Goal: Information Seeking & Learning: Learn about a topic

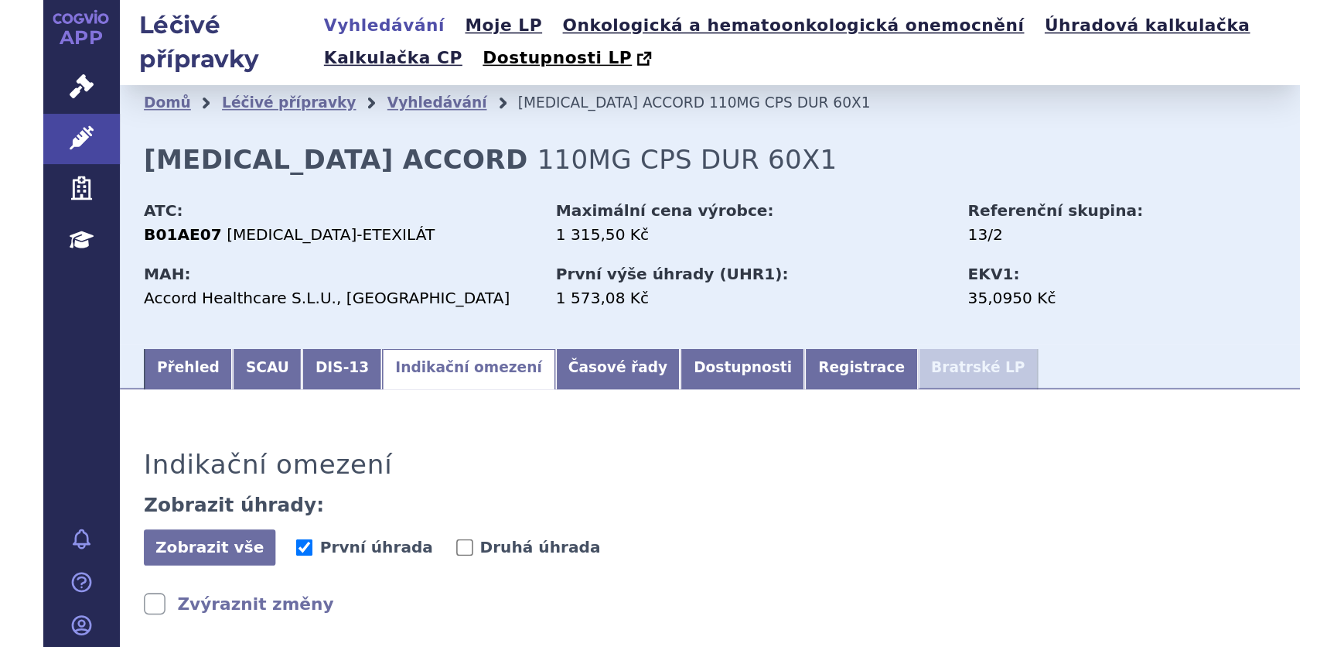
scroll to position [70, 0]
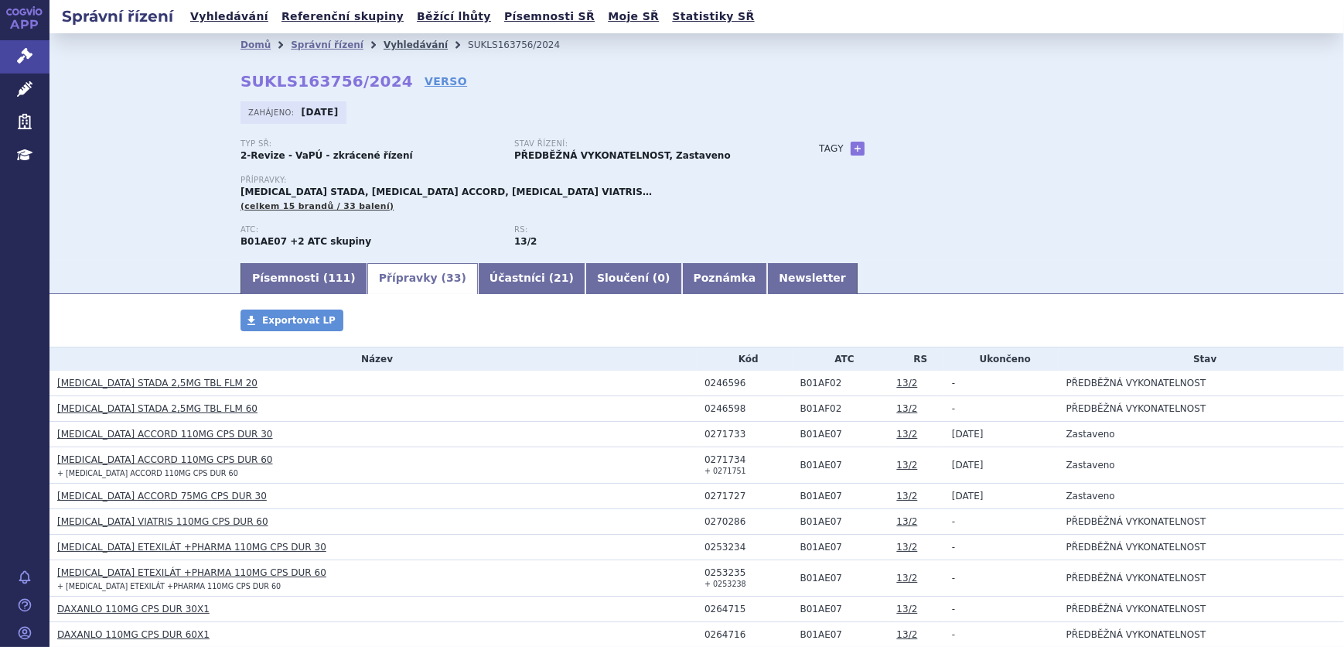
click at [386, 39] on link "Vyhledávání" at bounding box center [416, 44] width 64 height 11
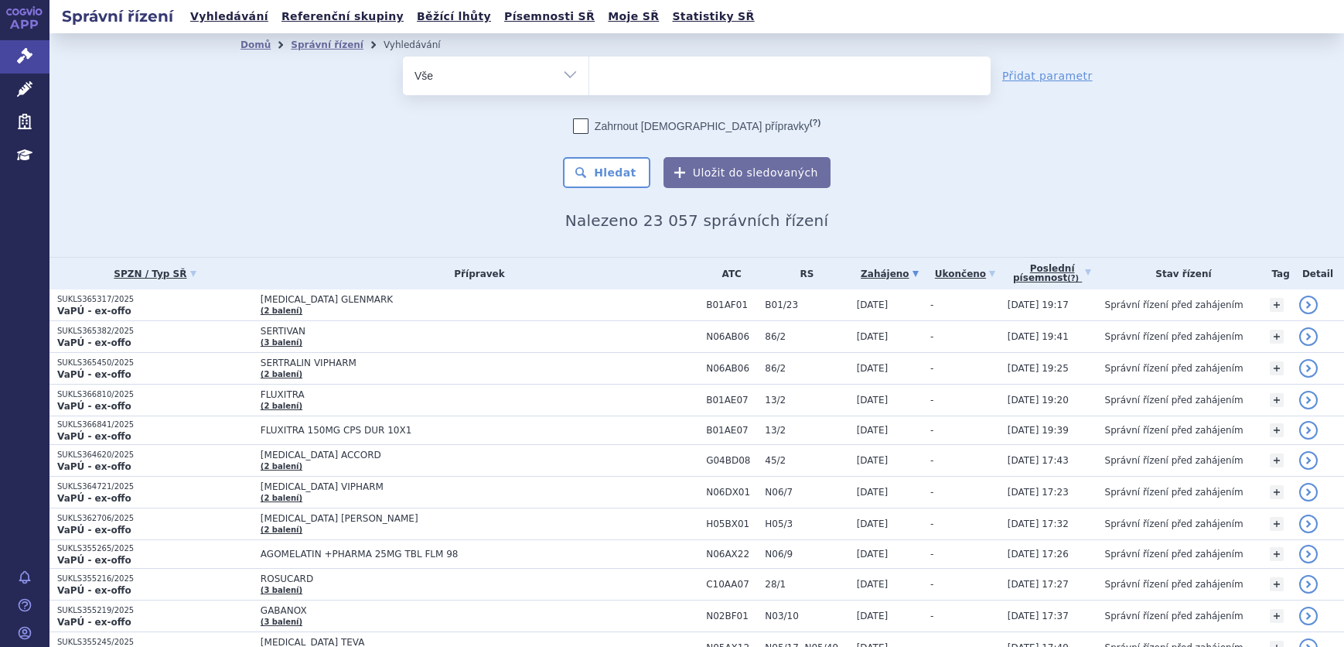
click at [602, 83] on input "search" at bounding box center [605, 73] width 9 height 19
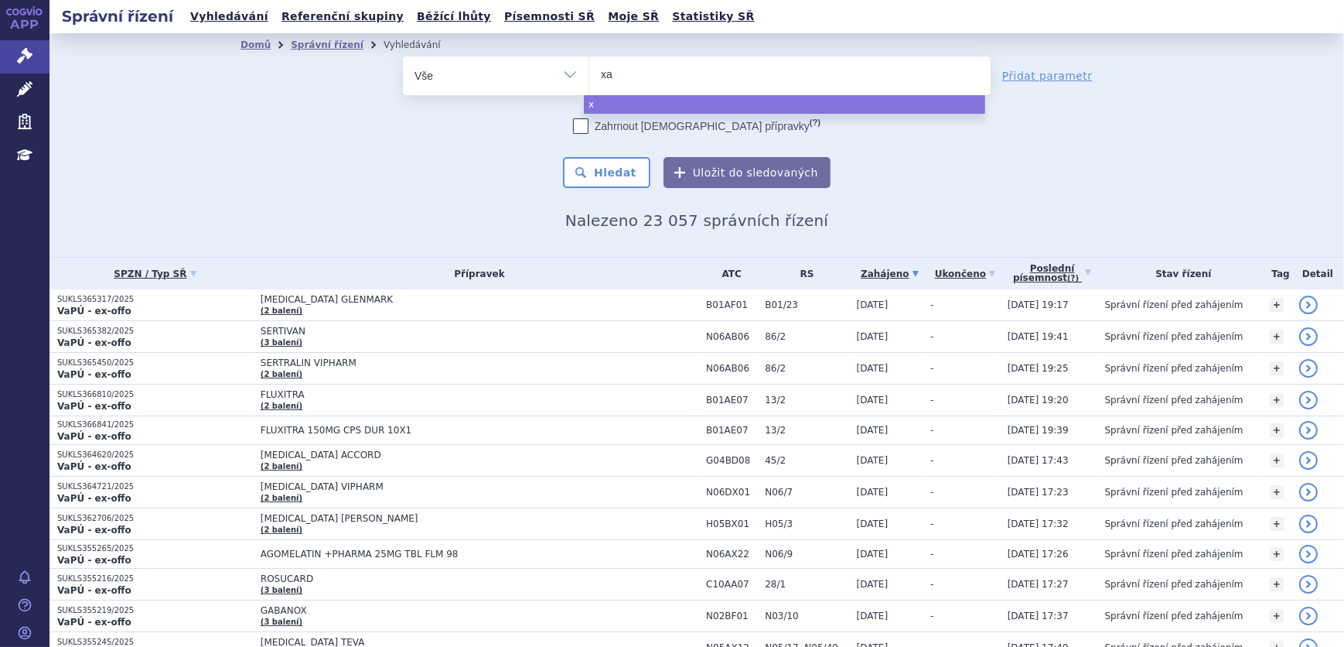
type input "xan"
type input "xani"
type input "xanir"
type input "xanirva"
select select "xanirva"
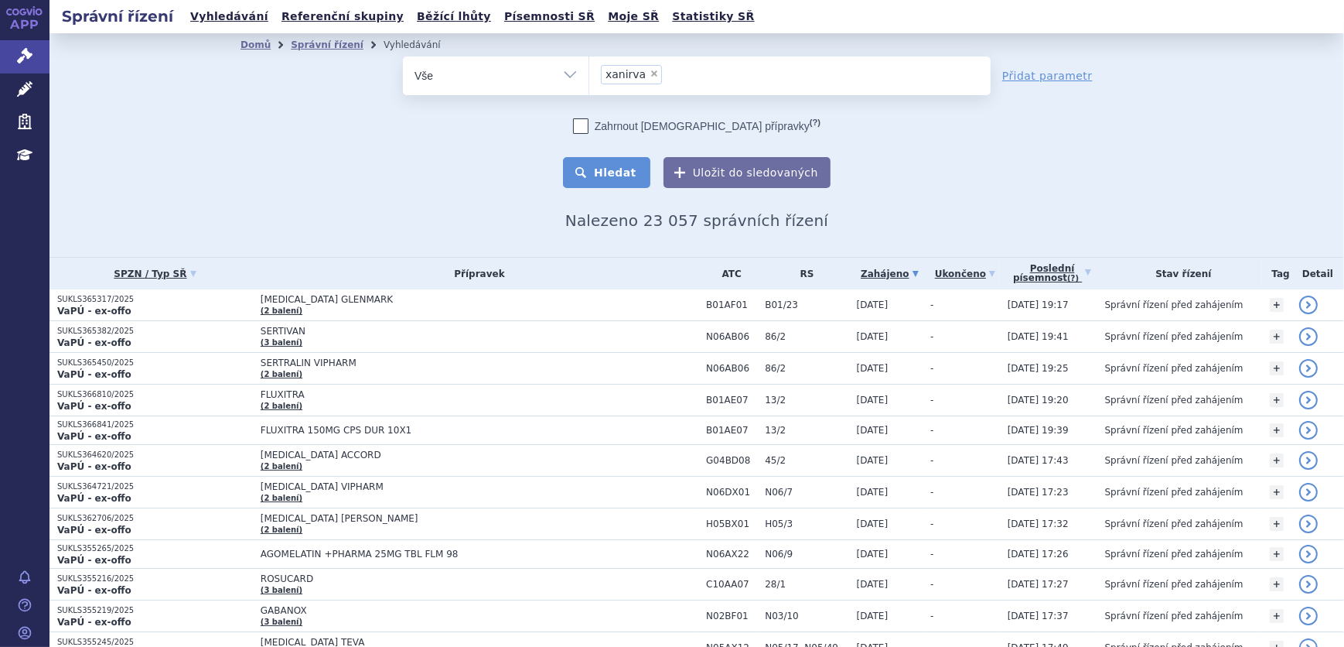
click at [574, 179] on button "Hledat" at bounding box center [606, 172] width 87 height 31
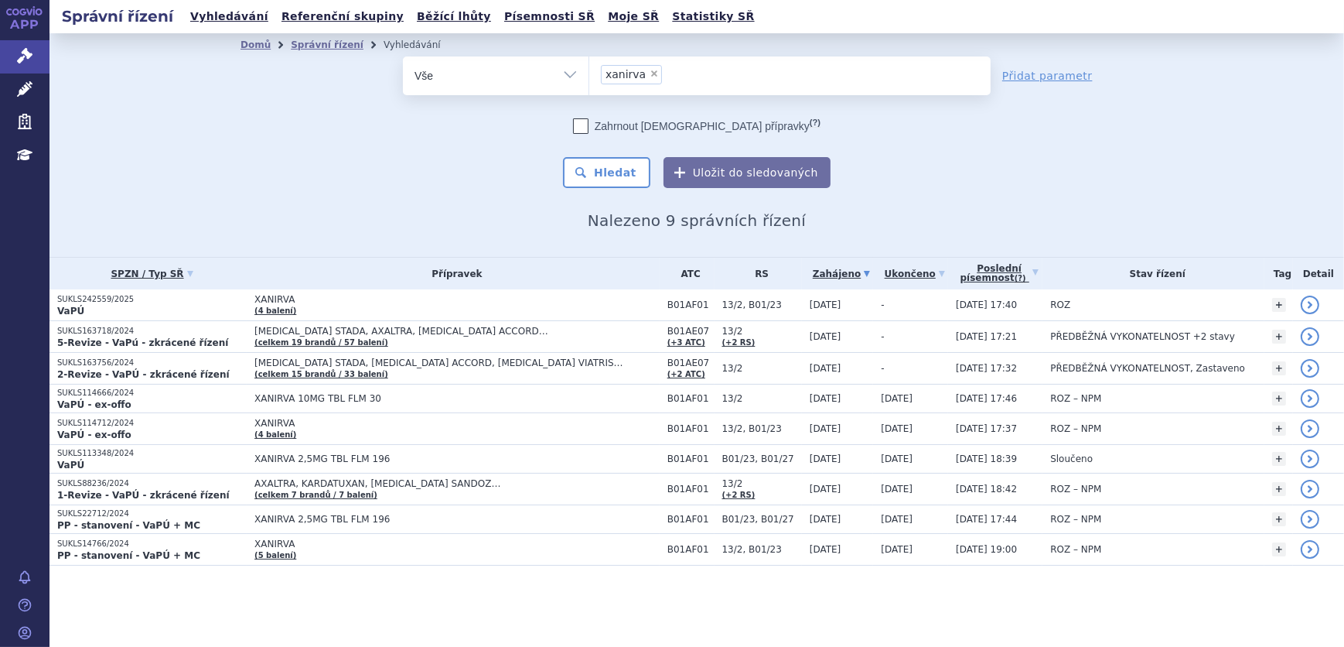
click at [313, 330] on span "[MEDICAL_DATA] STADA, AXALTRA, [MEDICAL_DATA] ACCORD…" at bounding box center [447, 331] width 387 height 11
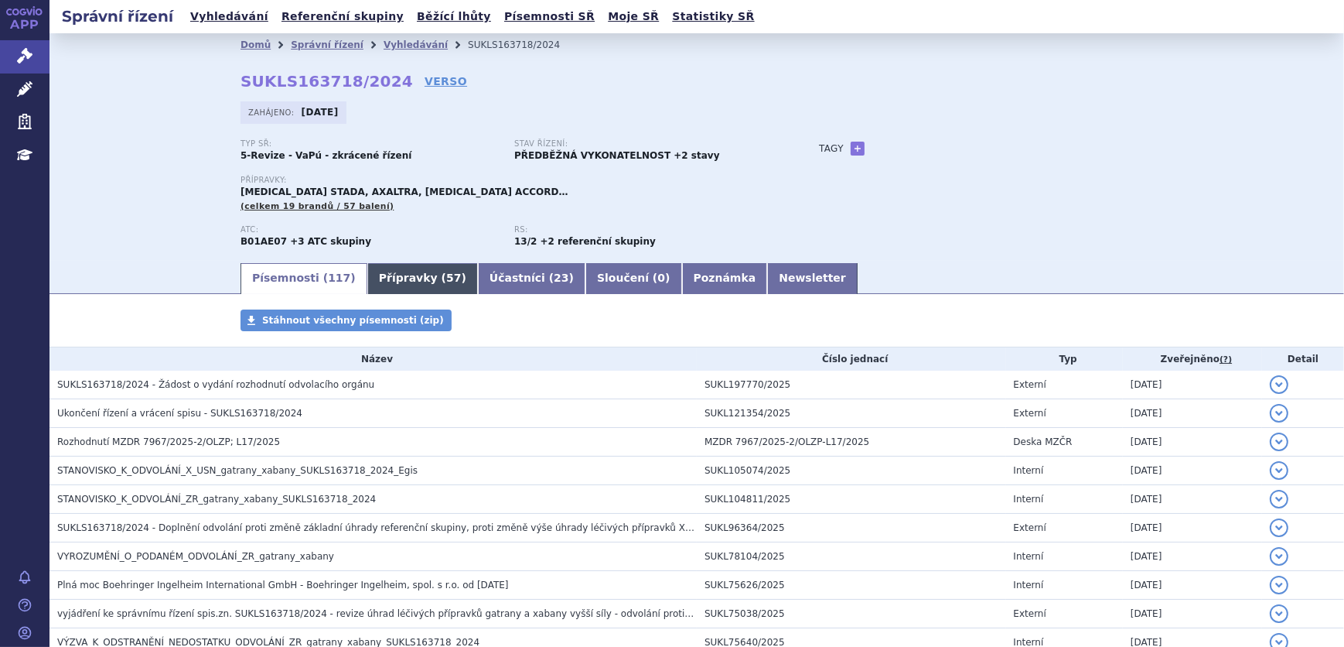
click at [391, 279] on link "Přípravky ( 57 )" at bounding box center [422, 278] width 111 height 31
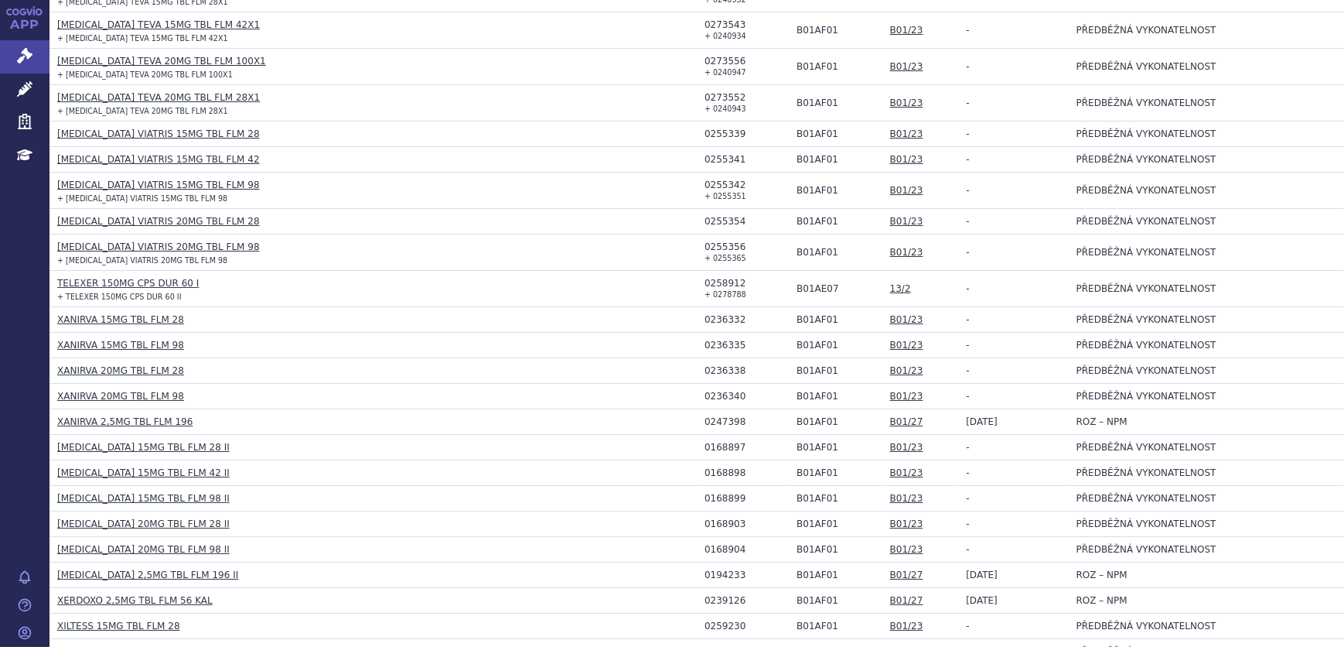
scroll to position [1406, 0]
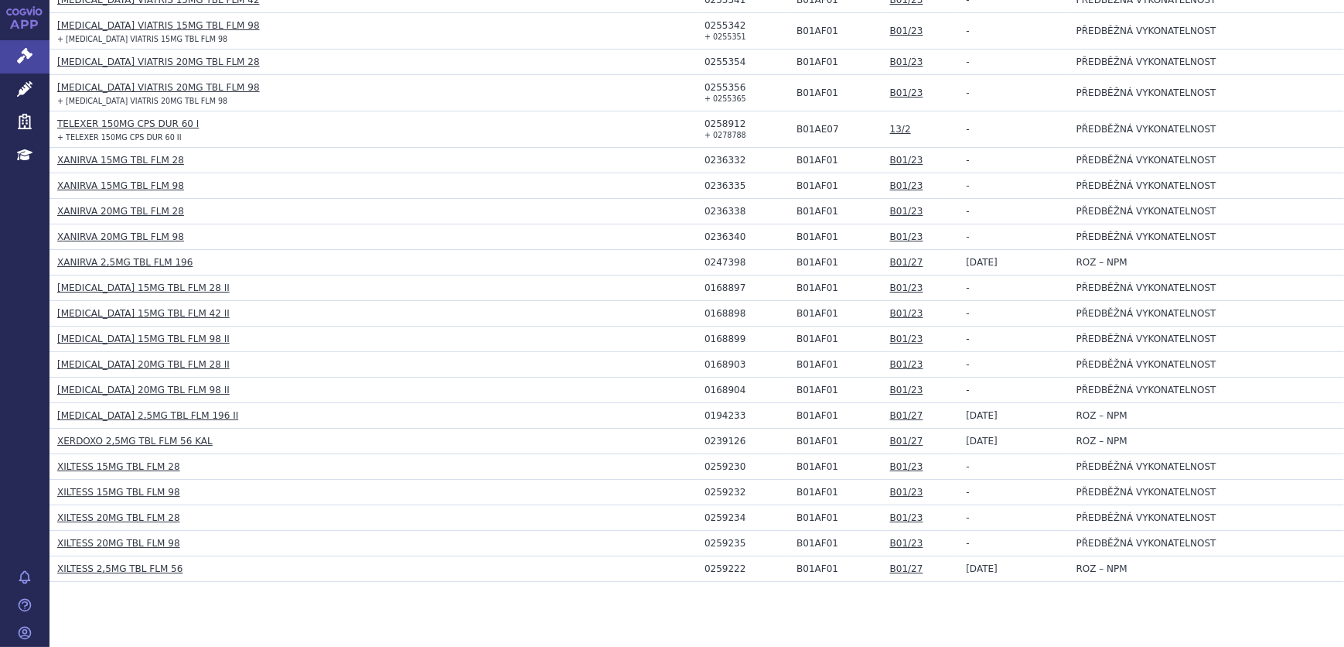
click at [107, 180] on link "XANIRVA 15MG TBL FLM 98" at bounding box center [120, 185] width 127 height 11
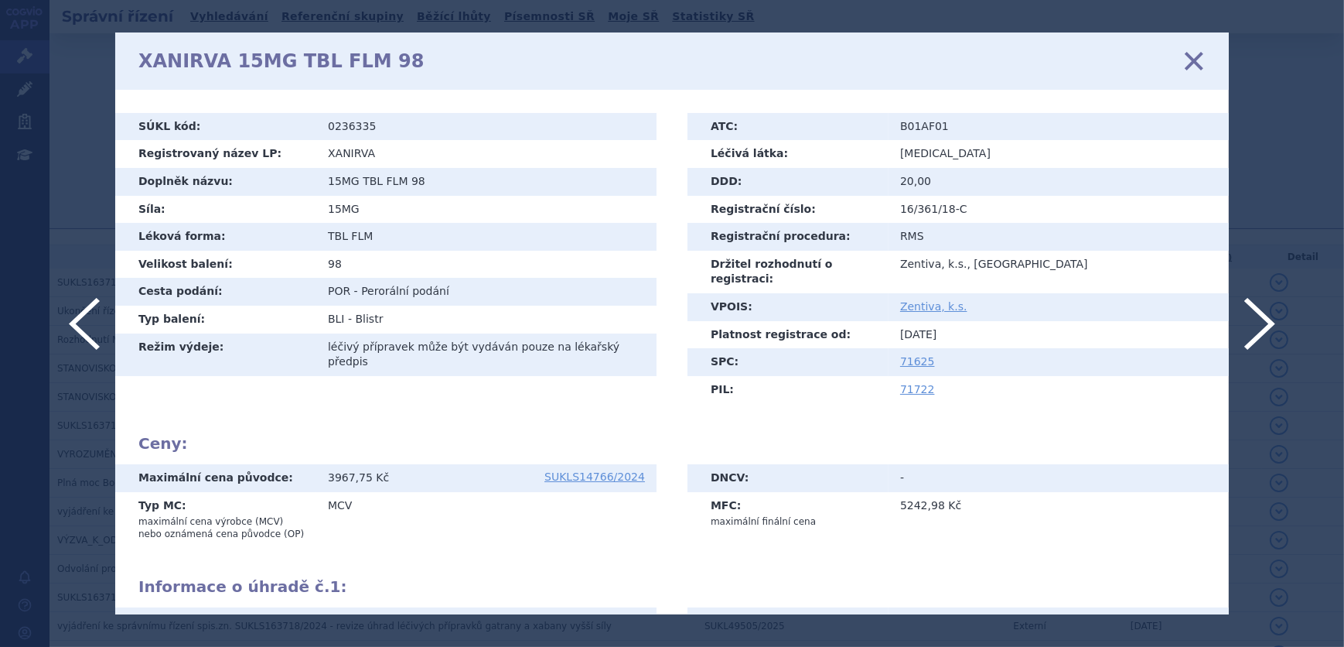
scroll to position [306, 0]
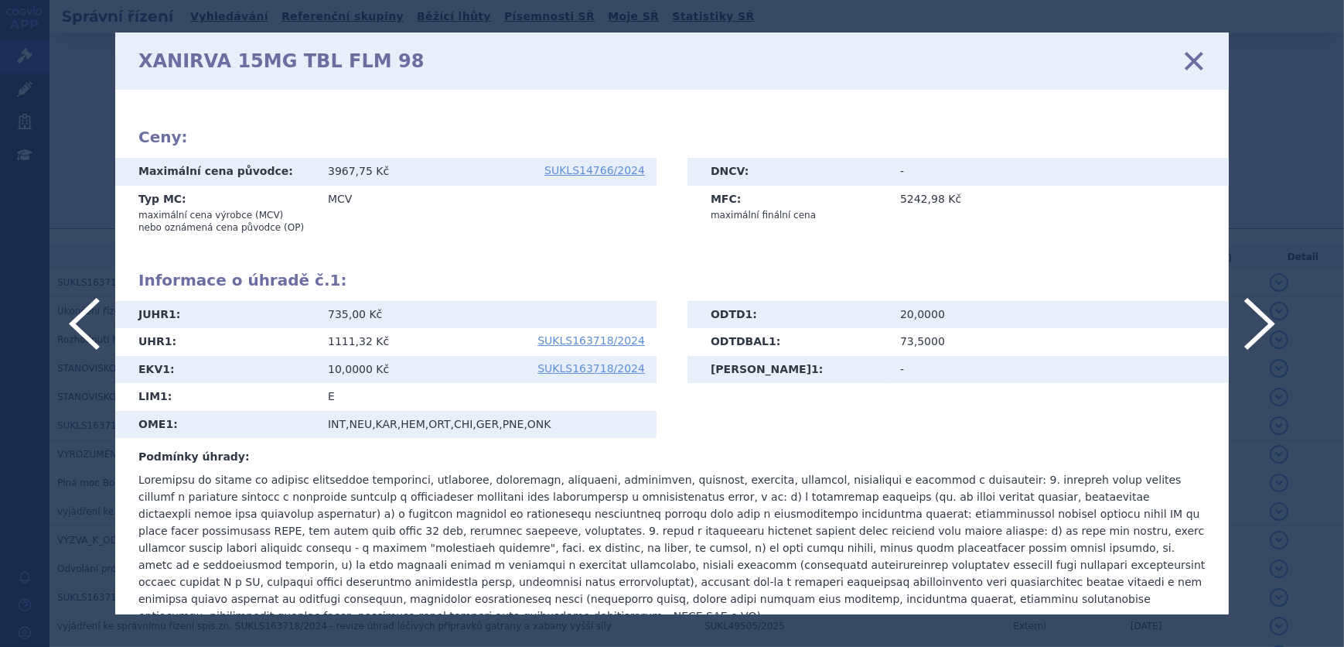
click at [1202, 53] on icon at bounding box center [1194, 61] width 32 height 32
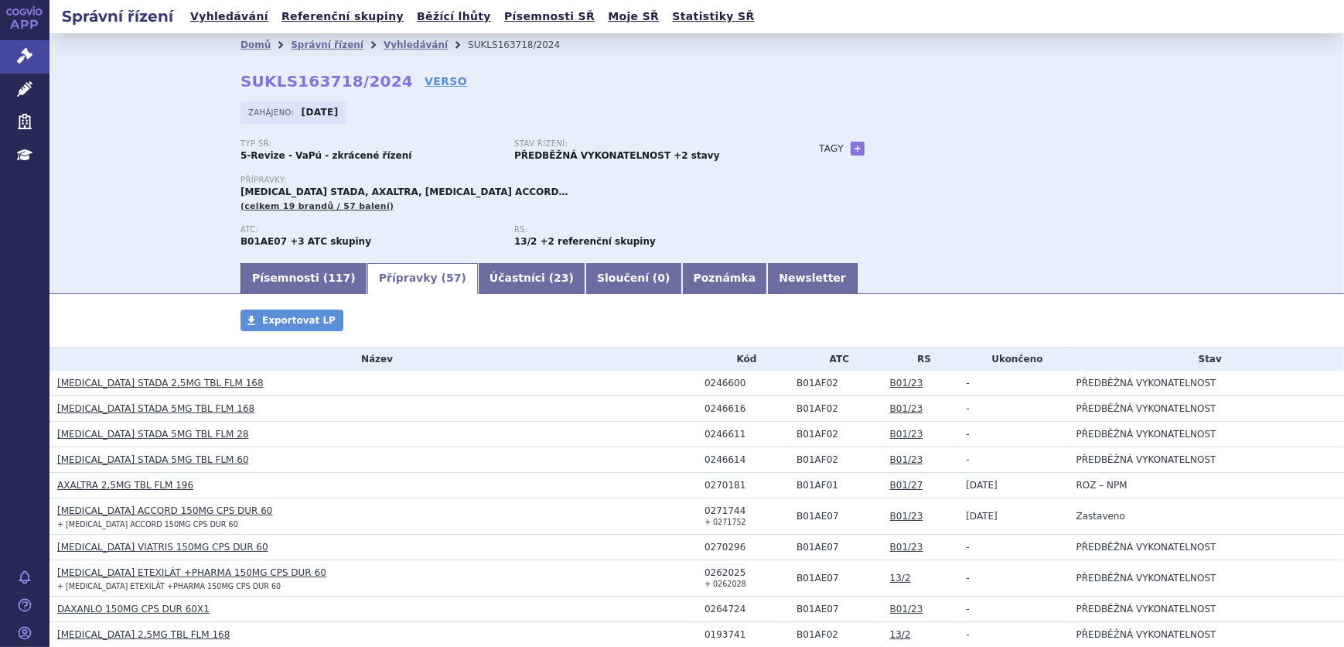
click at [155, 410] on link "[MEDICAL_DATA] STADA 5MG TBL FLM 168" at bounding box center [155, 408] width 197 height 11
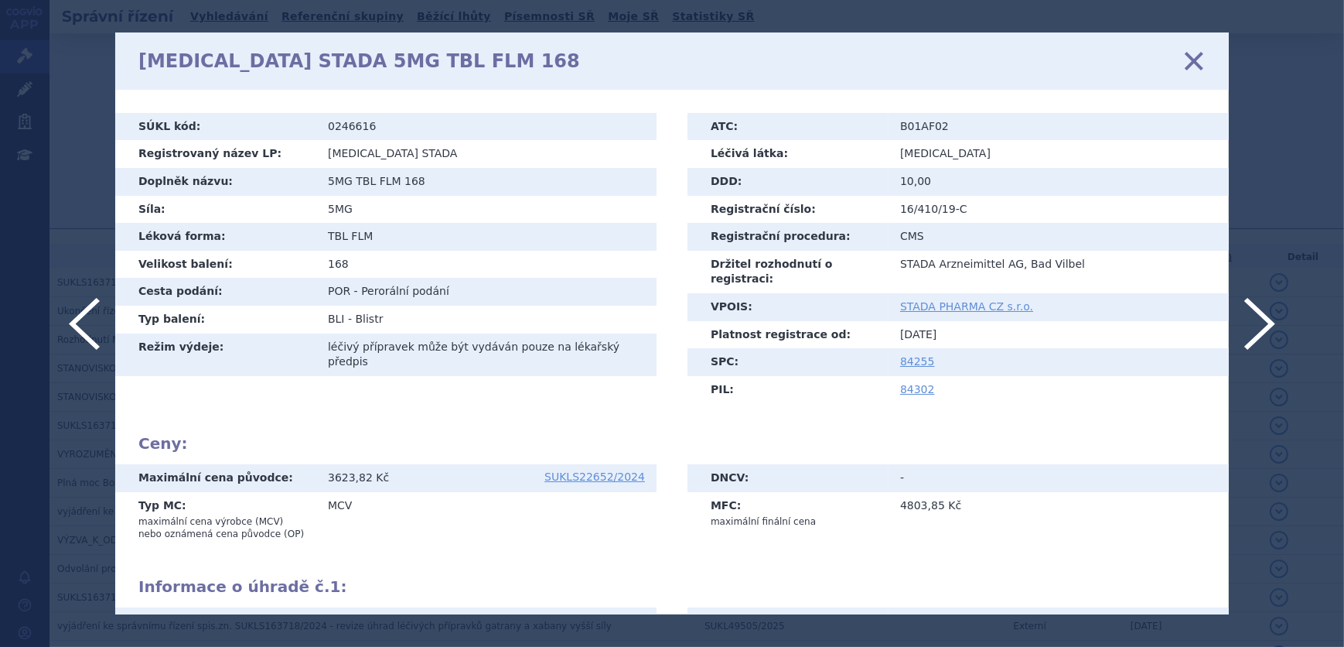
scroll to position [306, 0]
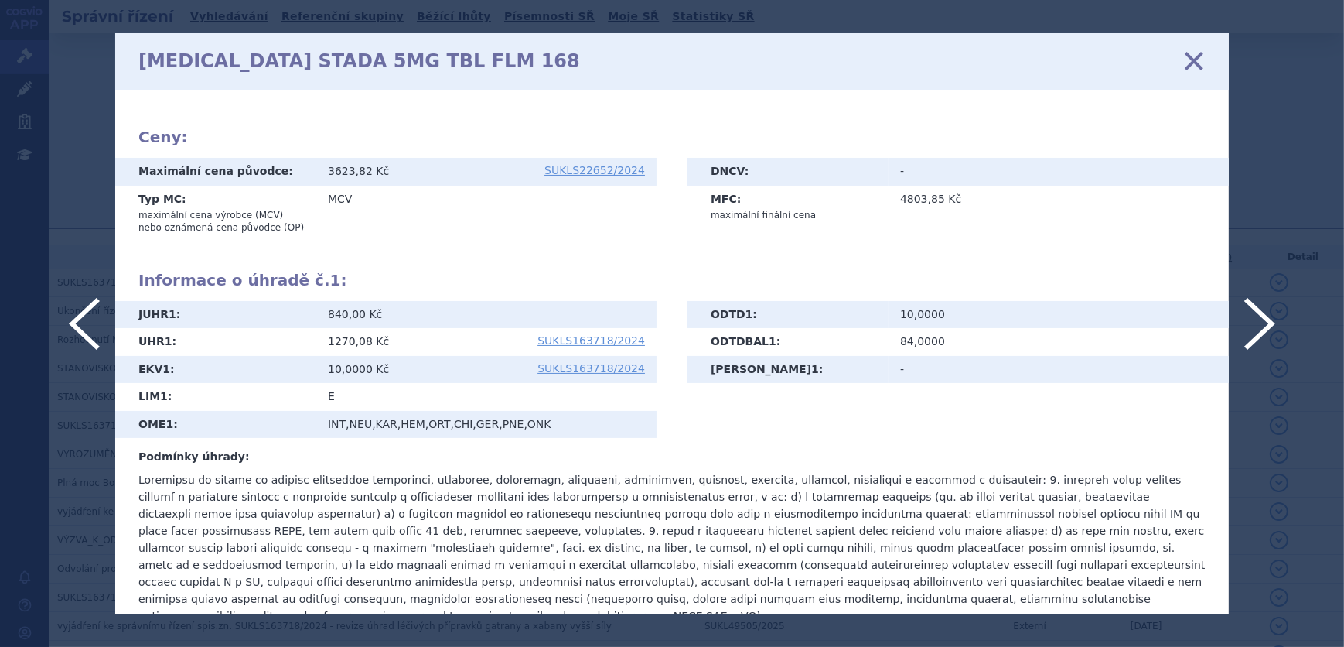
click at [1199, 59] on icon at bounding box center [1194, 61] width 32 height 32
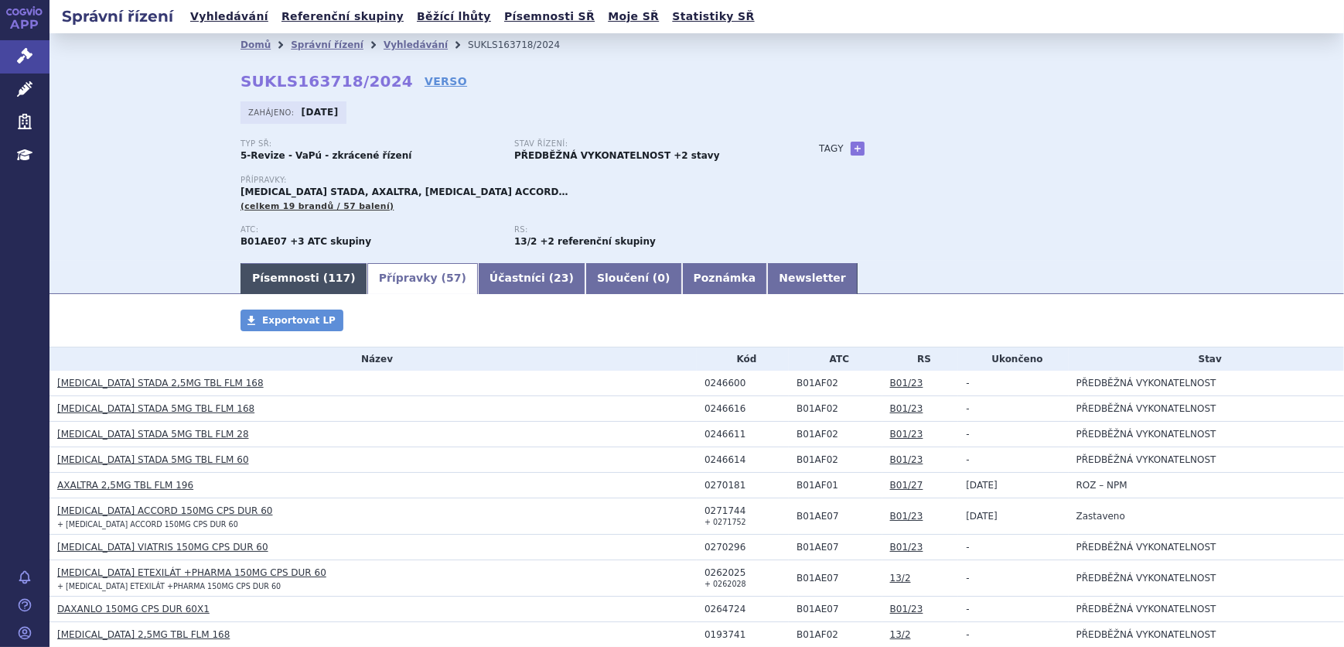
click at [298, 271] on link "Písemnosti ( 117 )" at bounding box center [304, 278] width 127 height 31
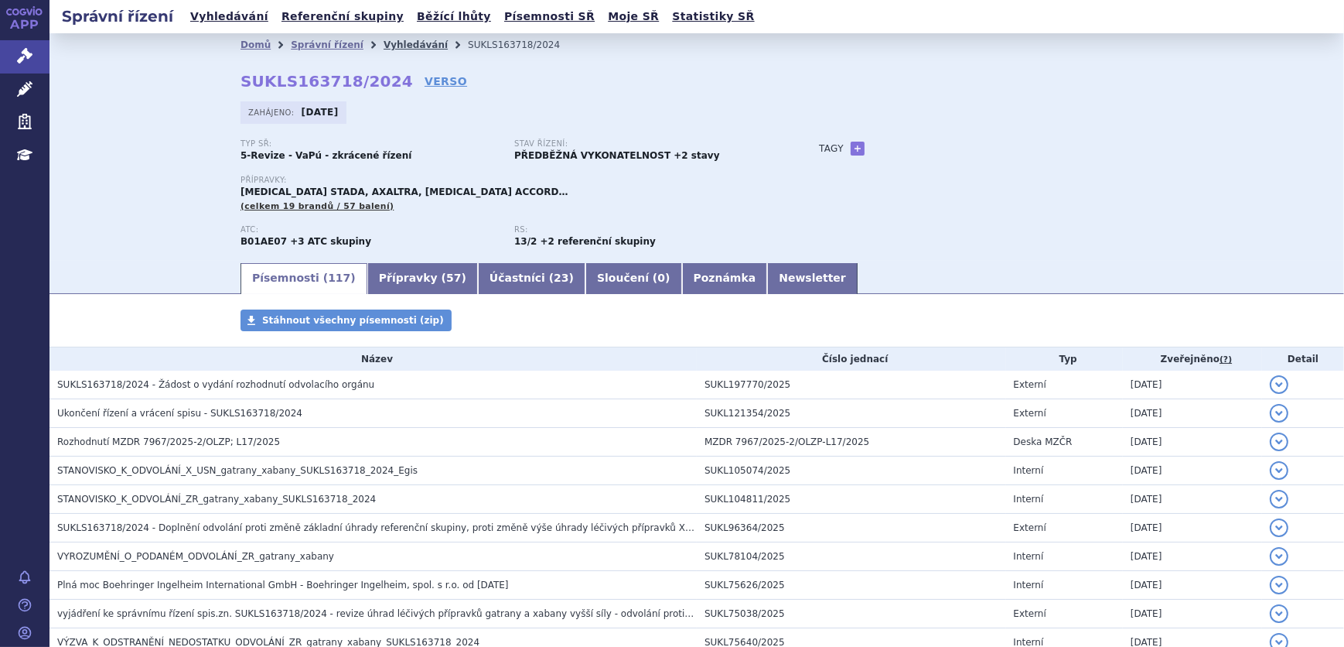
click at [384, 41] on link "Vyhledávání" at bounding box center [416, 44] width 64 height 11
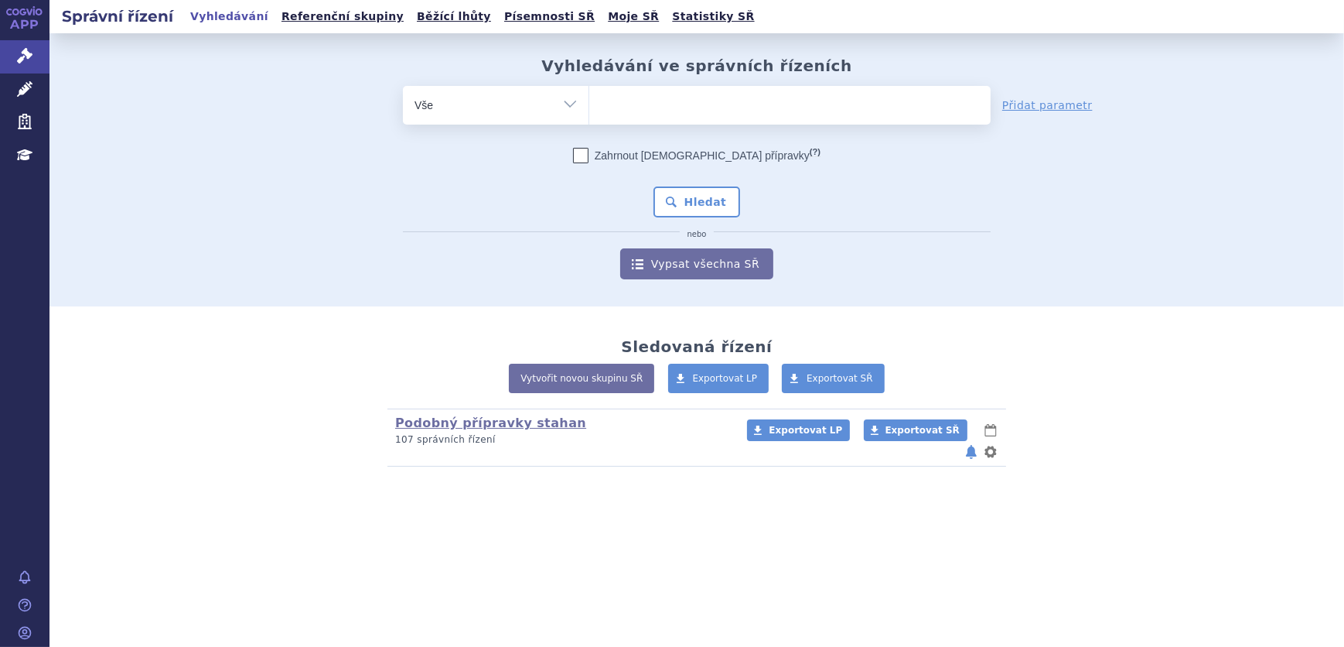
click at [673, 111] on ul at bounding box center [789, 102] width 401 height 32
click at [589, 111] on select at bounding box center [589, 104] width 1 height 39
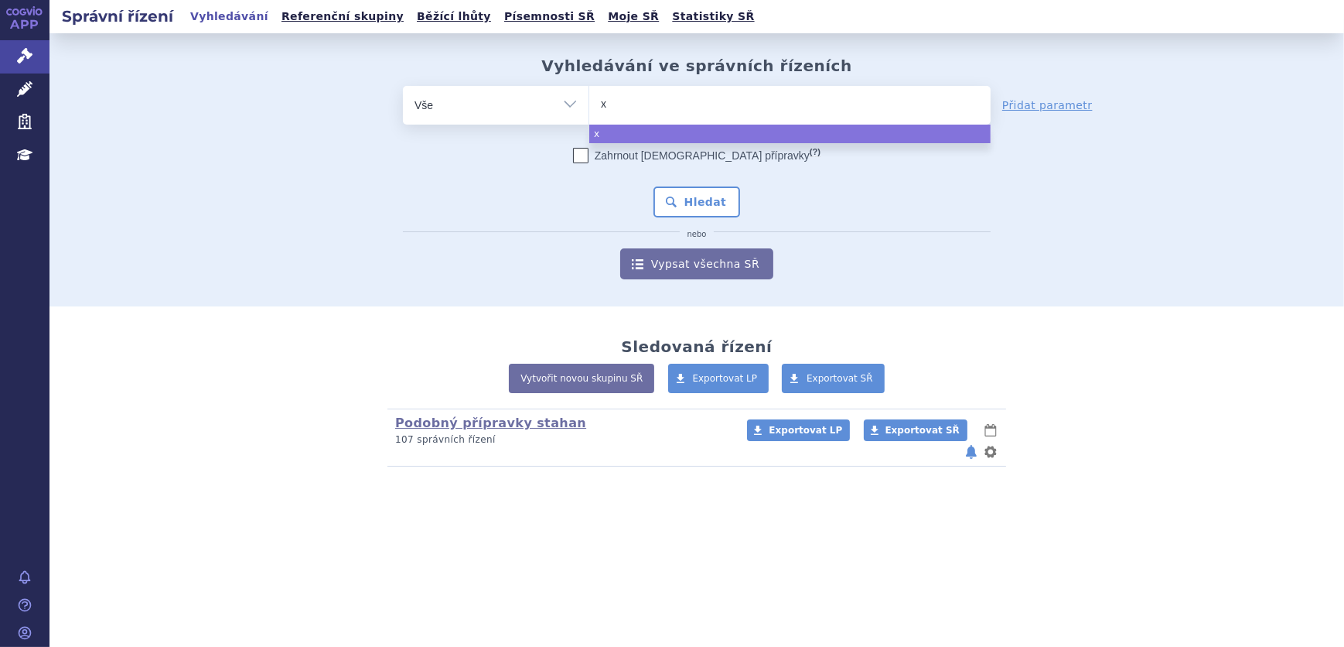
type input "xa"
type input "xani"
type input "xanirv"
type input "xanirva"
select select "xanirva"
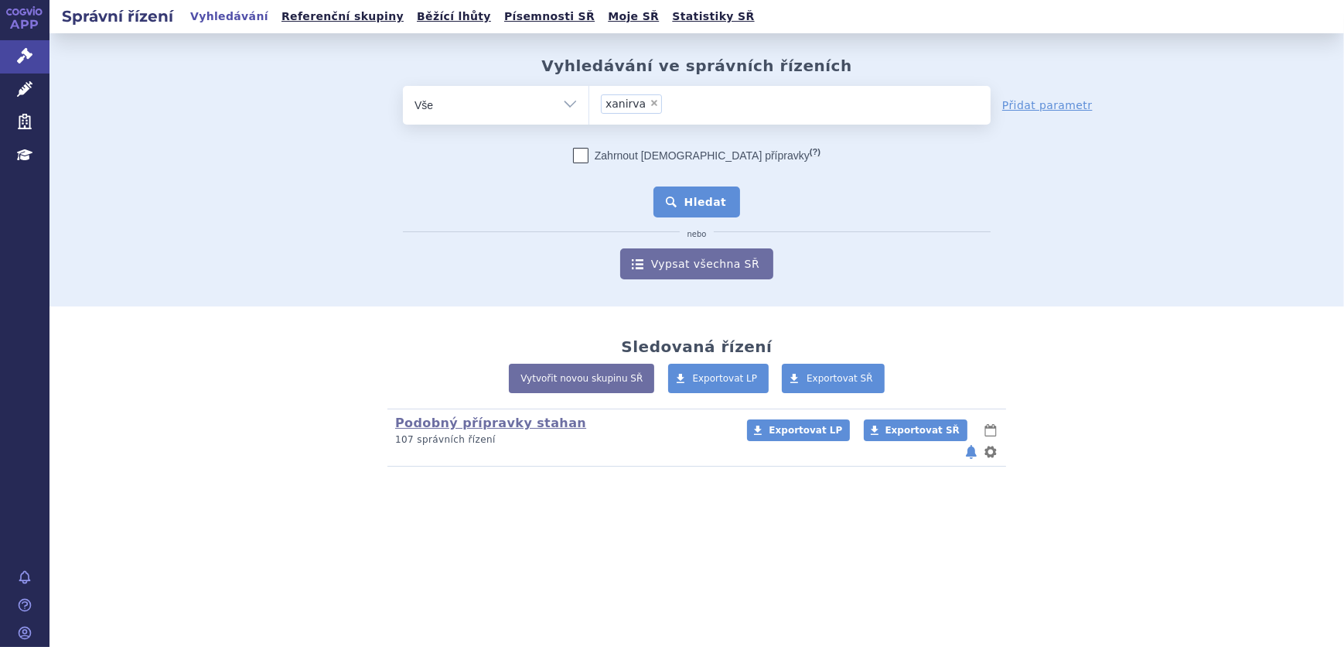
click at [697, 211] on button "Hledat" at bounding box center [697, 201] width 87 height 31
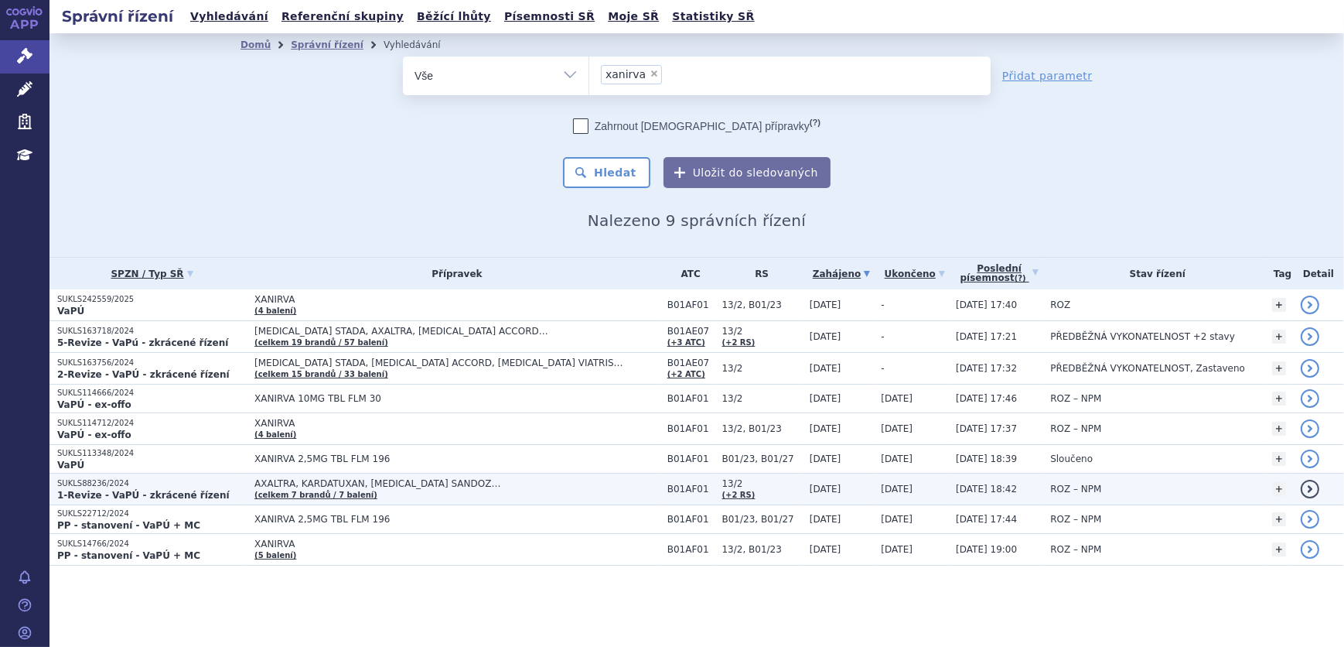
click at [473, 486] on span "AXALTRA, KARDATUXAN, RIVAROXABAN SANDOZ…" at bounding box center [447, 483] width 387 height 11
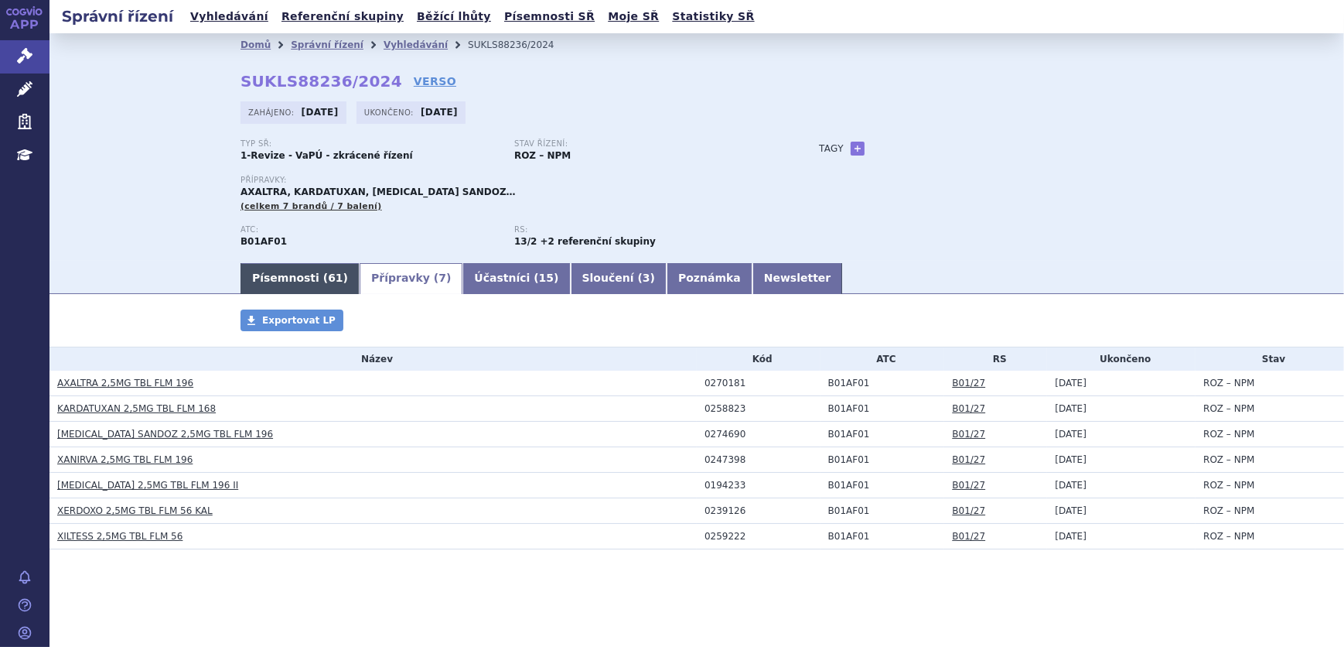
click at [265, 271] on link "Písemnosti ( 61 )" at bounding box center [300, 278] width 119 height 31
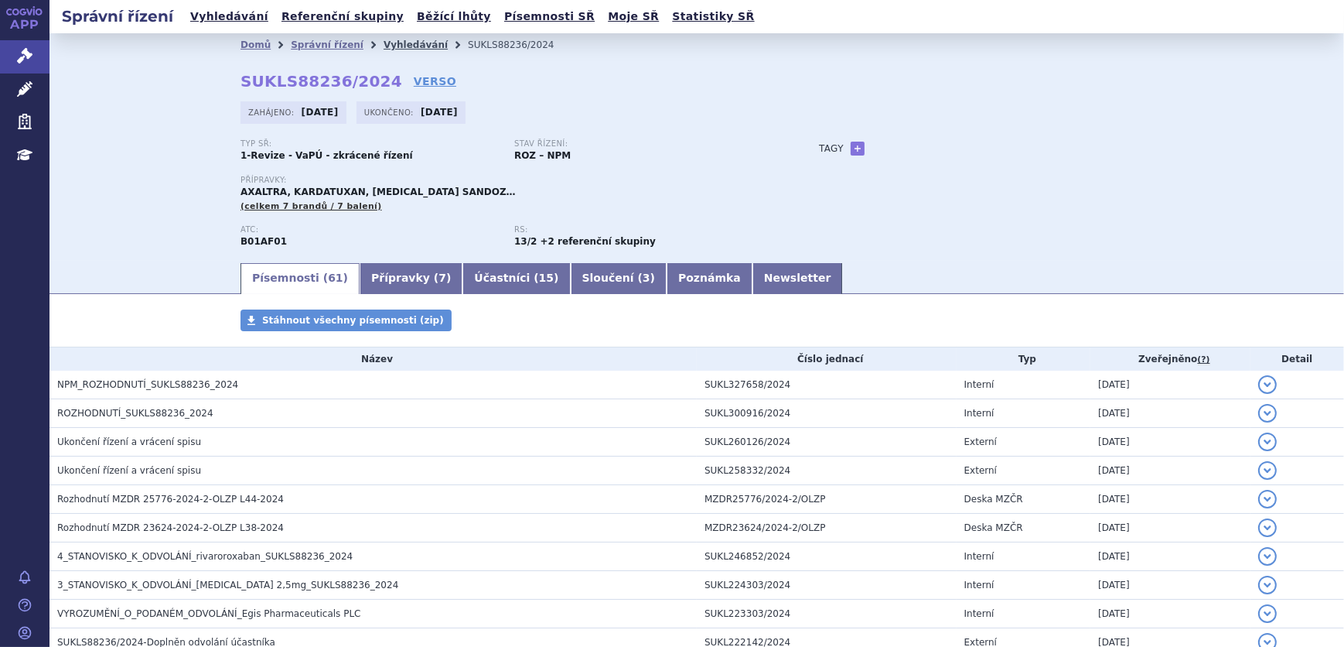
click at [385, 43] on link "Vyhledávání" at bounding box center [416, 44] width 64 height 11
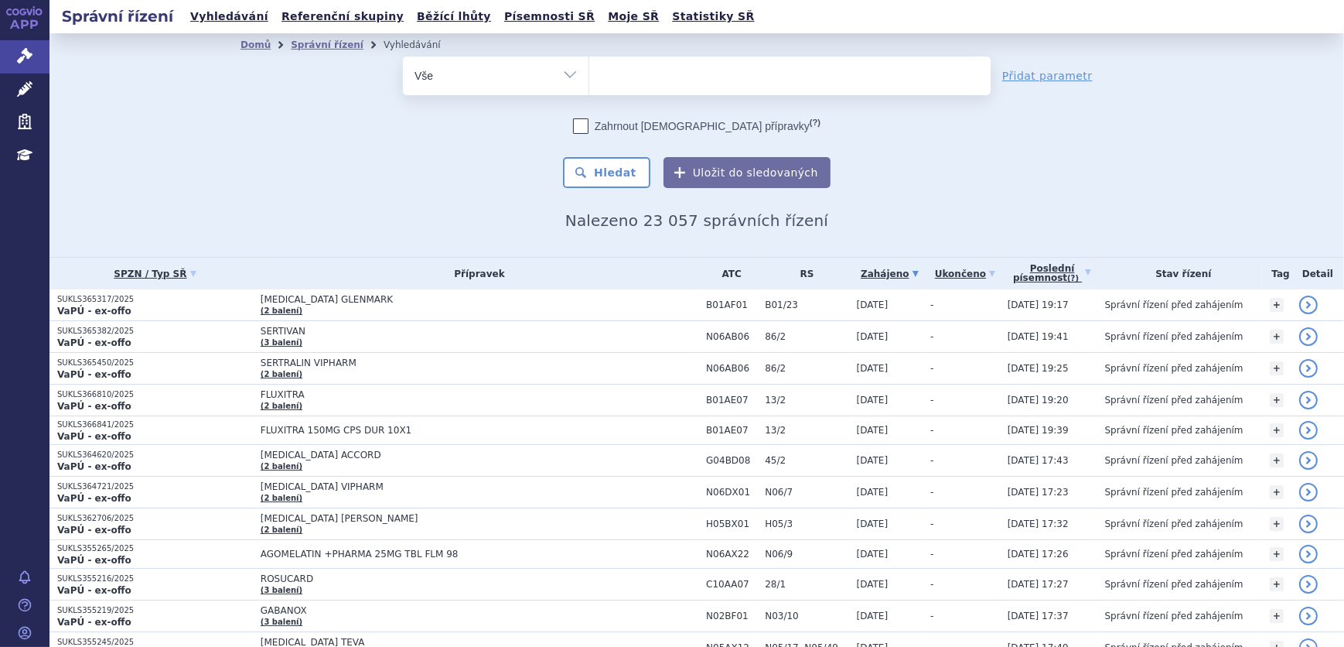
click at [633, 84] on ul at bounding box center [789, 72] width 401 height 32
click at [589, 84] on select at bounding box center [589, 75] width 1 height 39
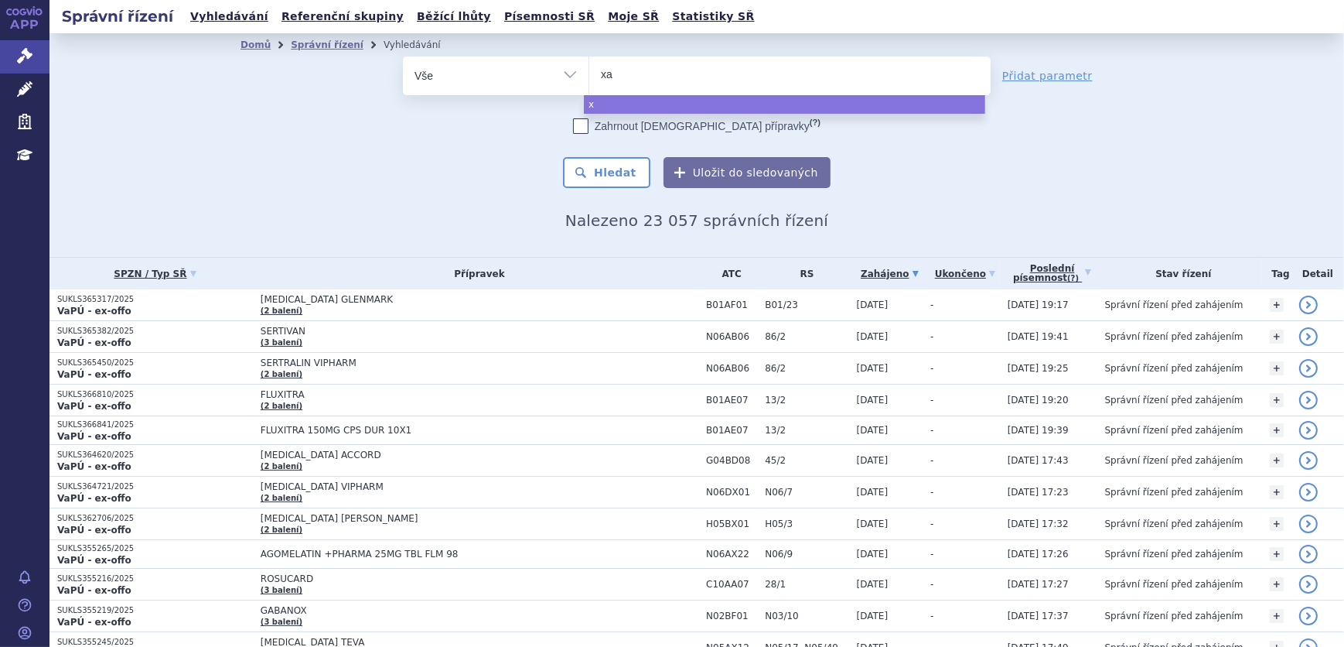
type input "xan"
type input "xanir"
type input "xanirva"
select select "xanirva"
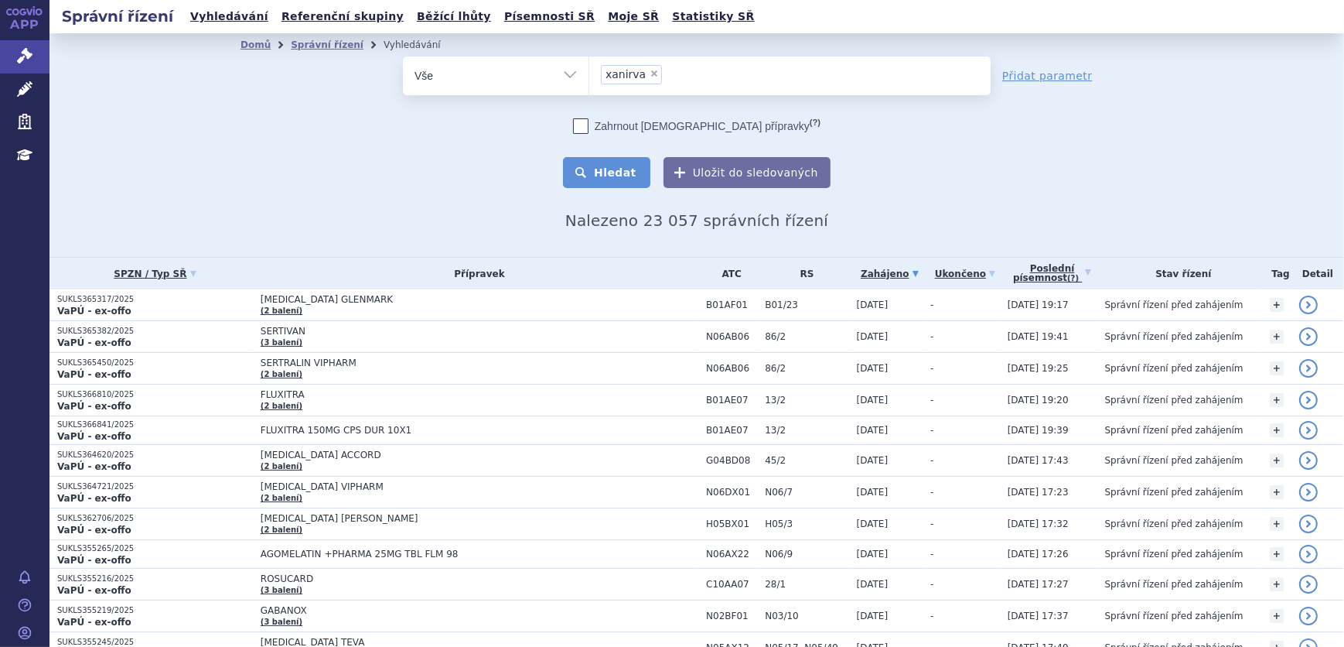
click at [617, 169] on button "Hledat" at bounding box center [606, 172] width 87 height 31
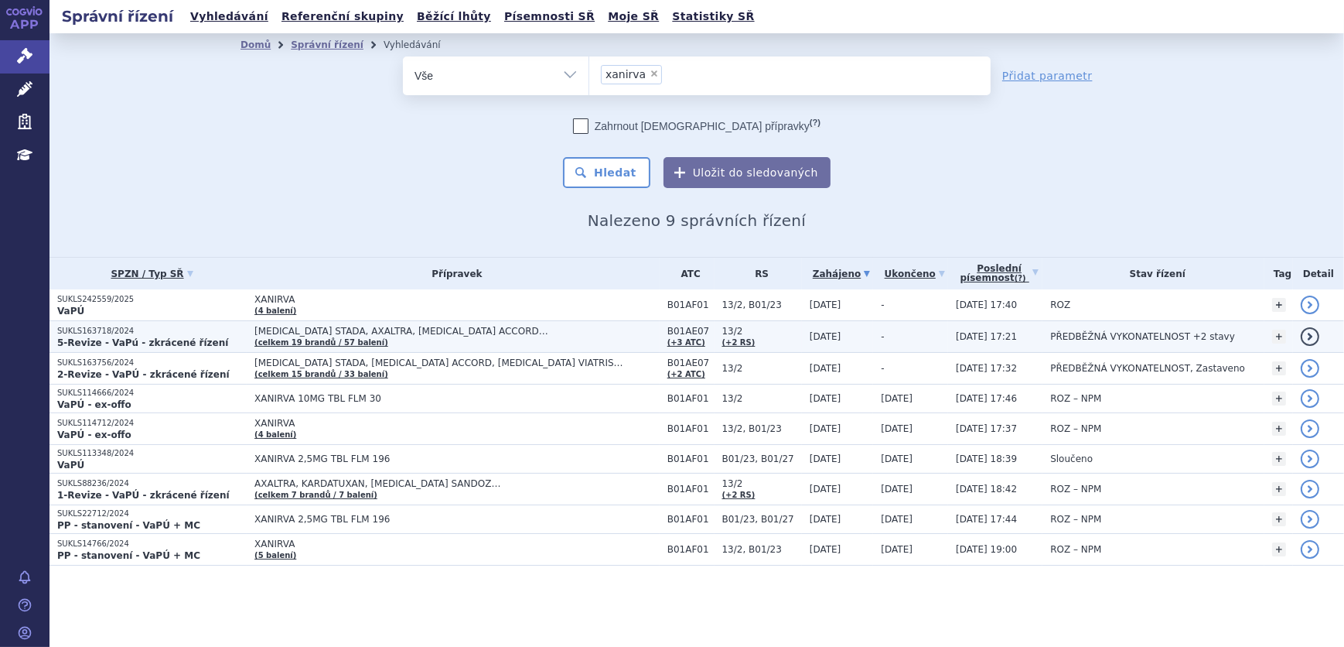
click at [370, 326] on span "[MEDICAL_DATA] STADA, AXALTRA, [MEDICAL_DATA] ACCORD…" at bounding box center [447, 331] width 387 height 11
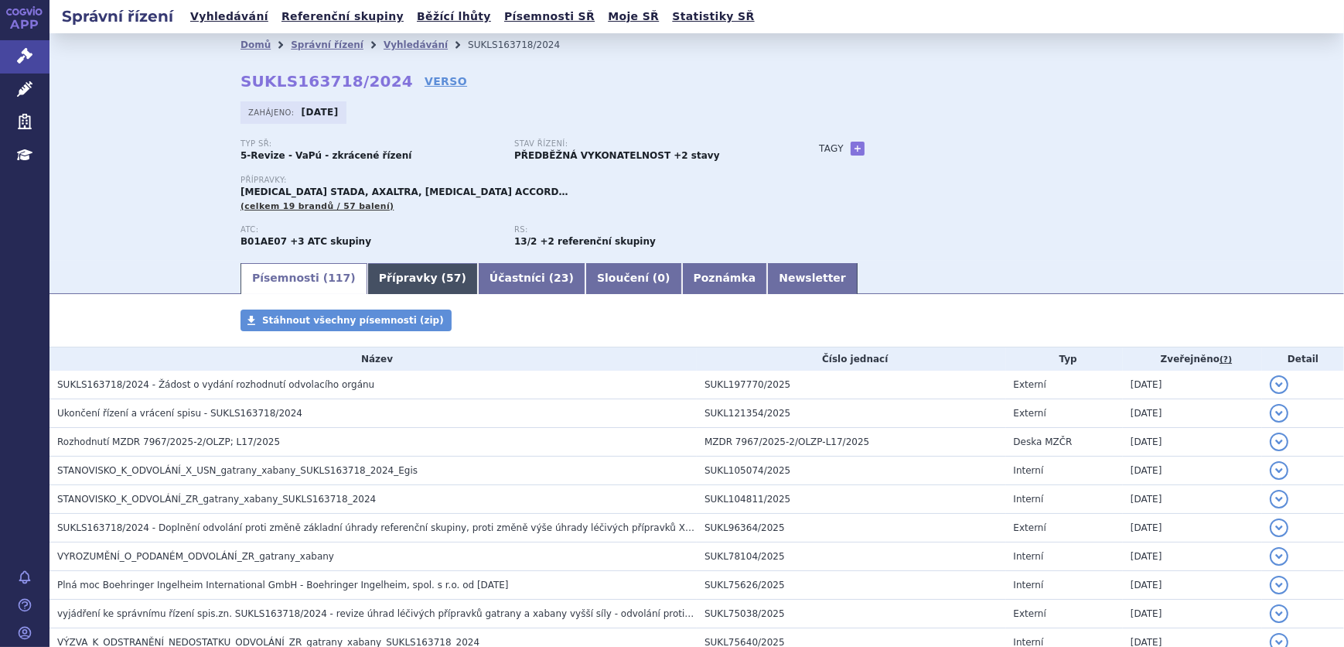
click at [385, 276] on link "Přípravky ( 57 )" at bounding box center [422, 278] width 111 height 31
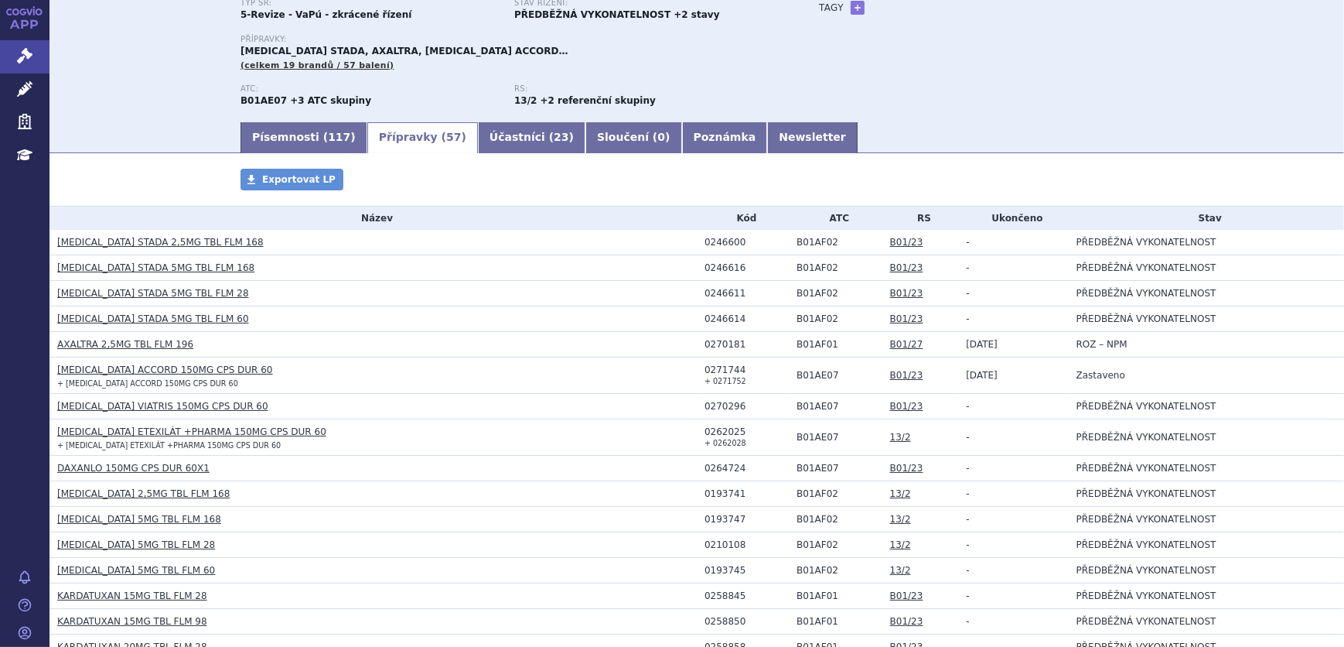
scroll to position [210, 0]
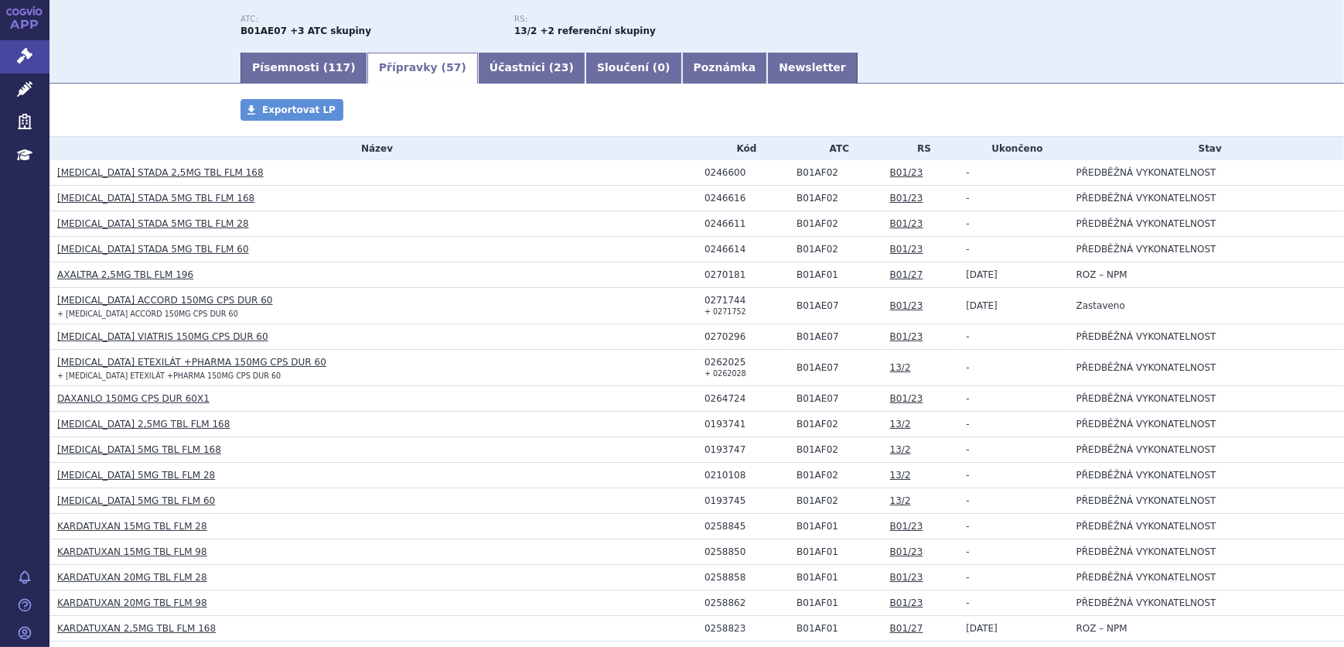
click at [156, 335] on link "[MEDICAL_DATA] VIATRIS 150MG CPS DUR 60" at bounding box center [162, 336] width 211 height 11
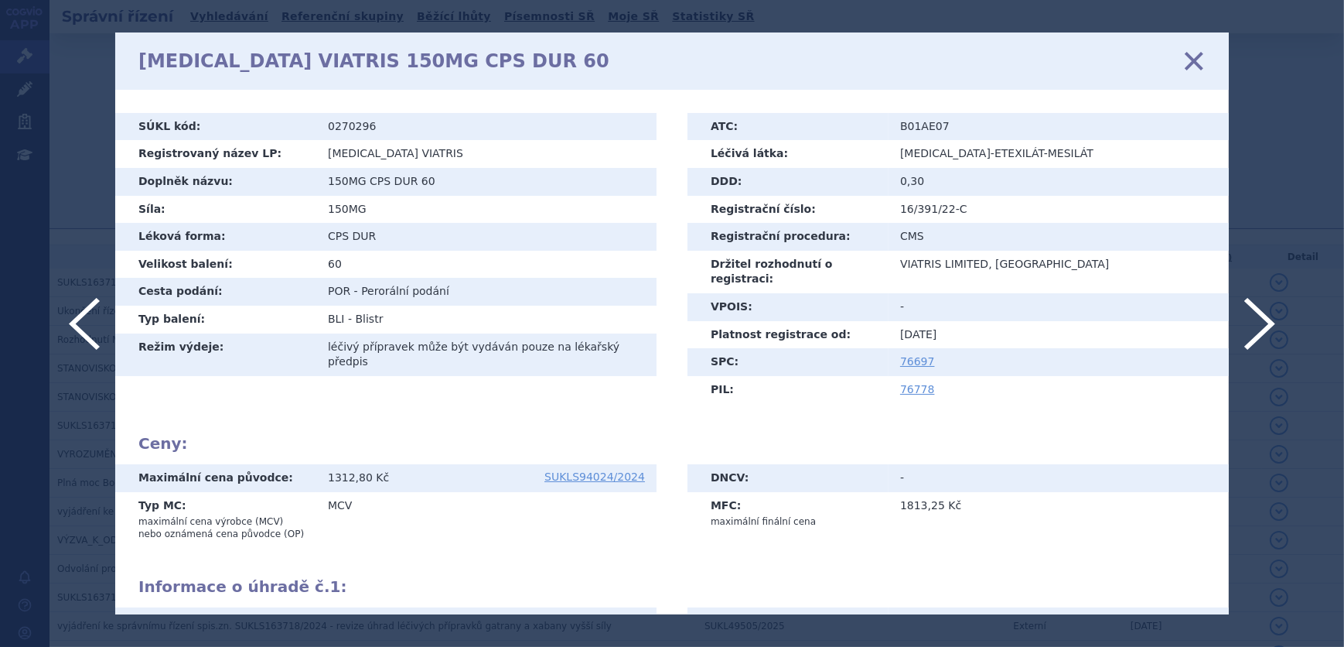
scroll to position [306, 0]
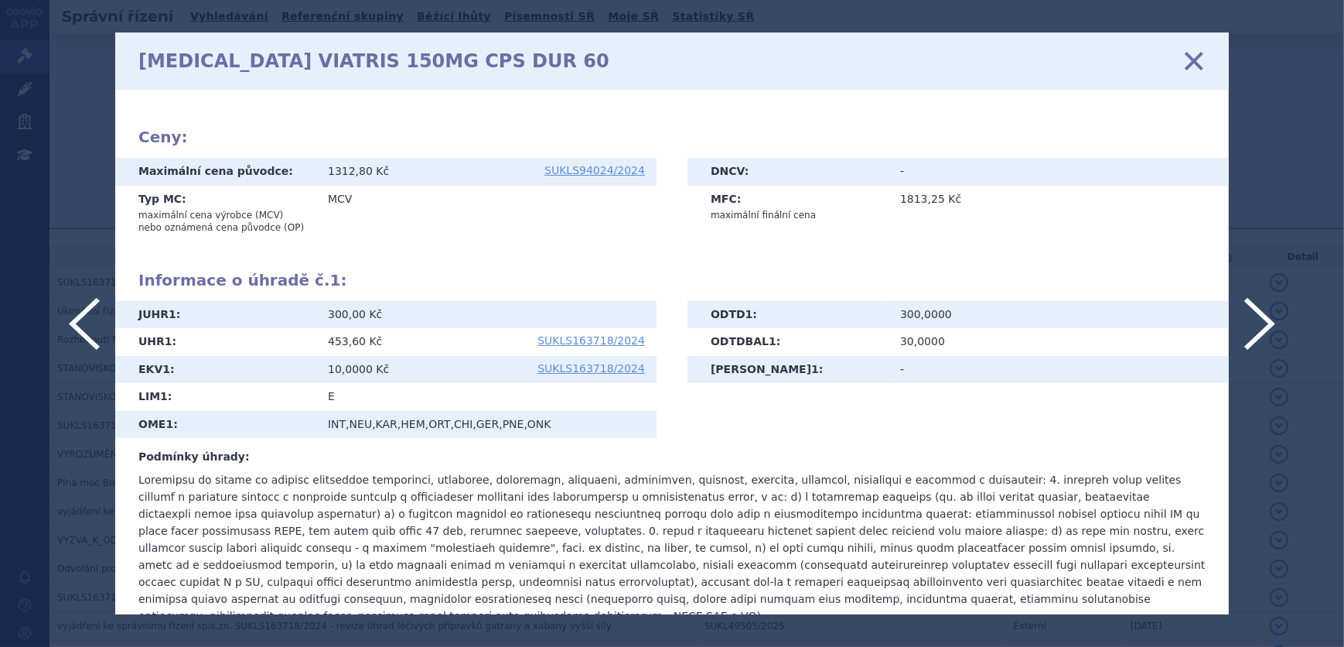
click at [1186, 61] on icon at bounding box center [1194, 61] width 32 height 32
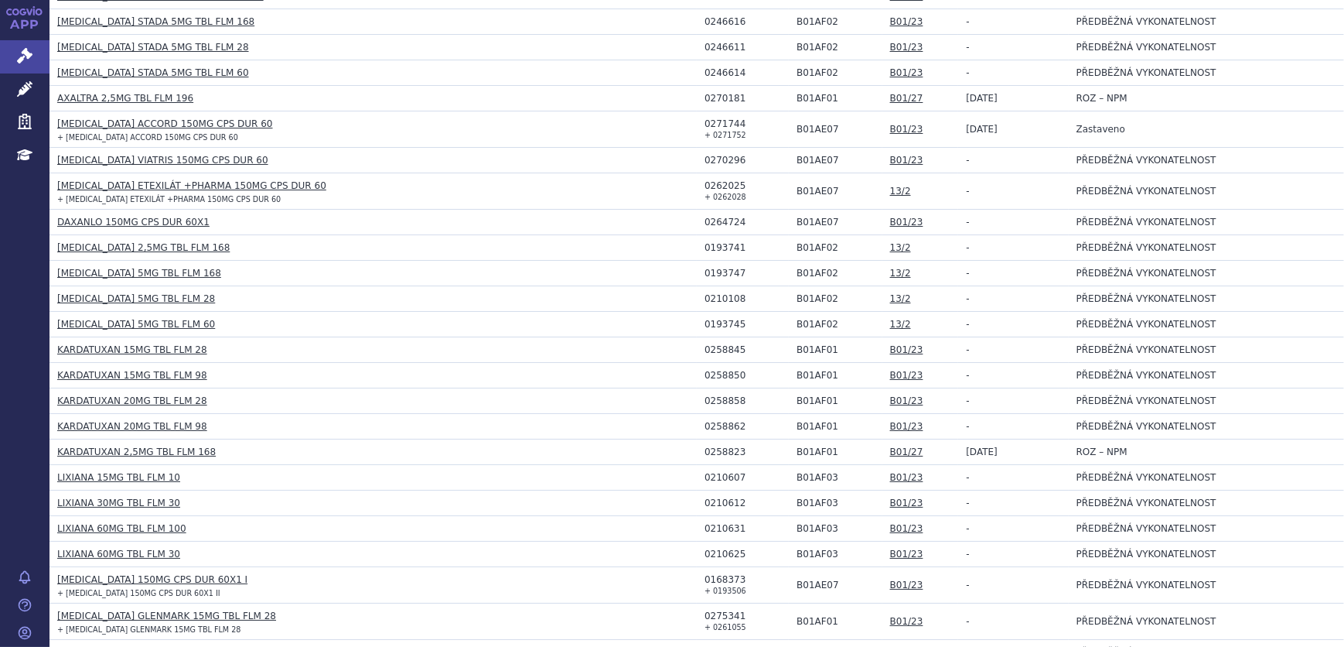
scroll to position [422, 0]
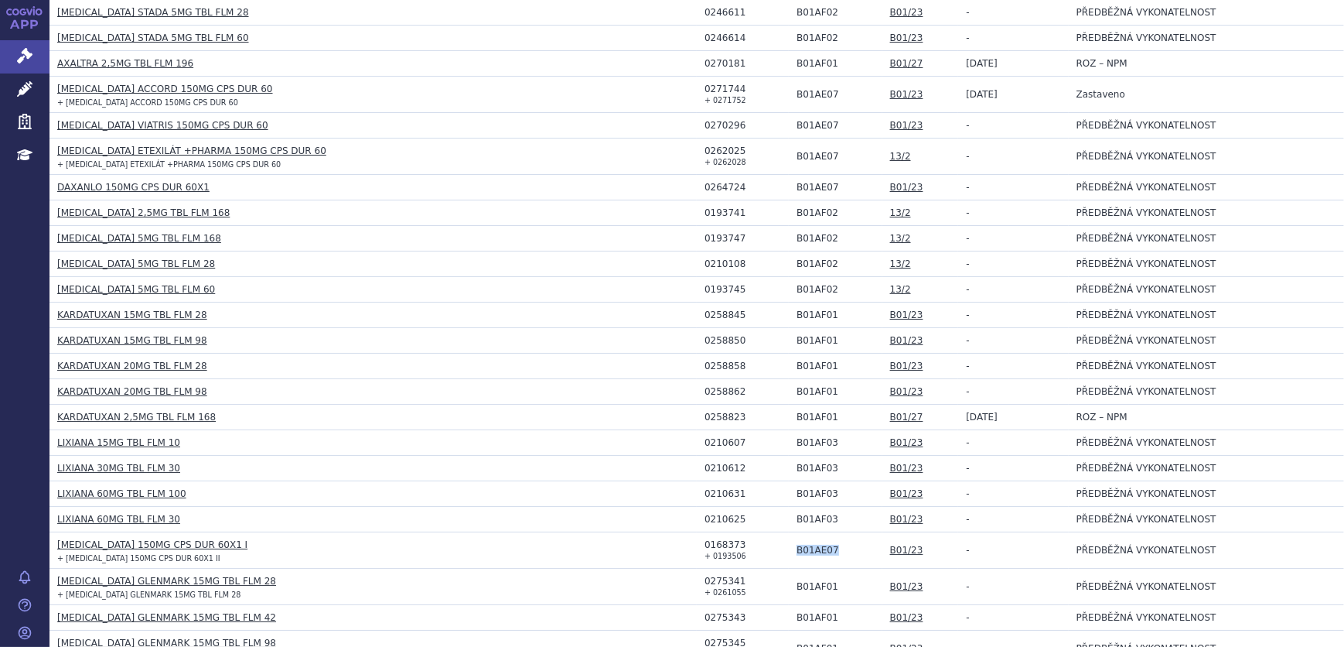
drag, startPoint x: 832, startPoint y: 541, endPoint x: 788, endPoint y: 555, distance: 46.2
click at [789, 555] on td "B01AE07" at bounding box center [836, 550] width 94 height 36
copy td "B01AE07"
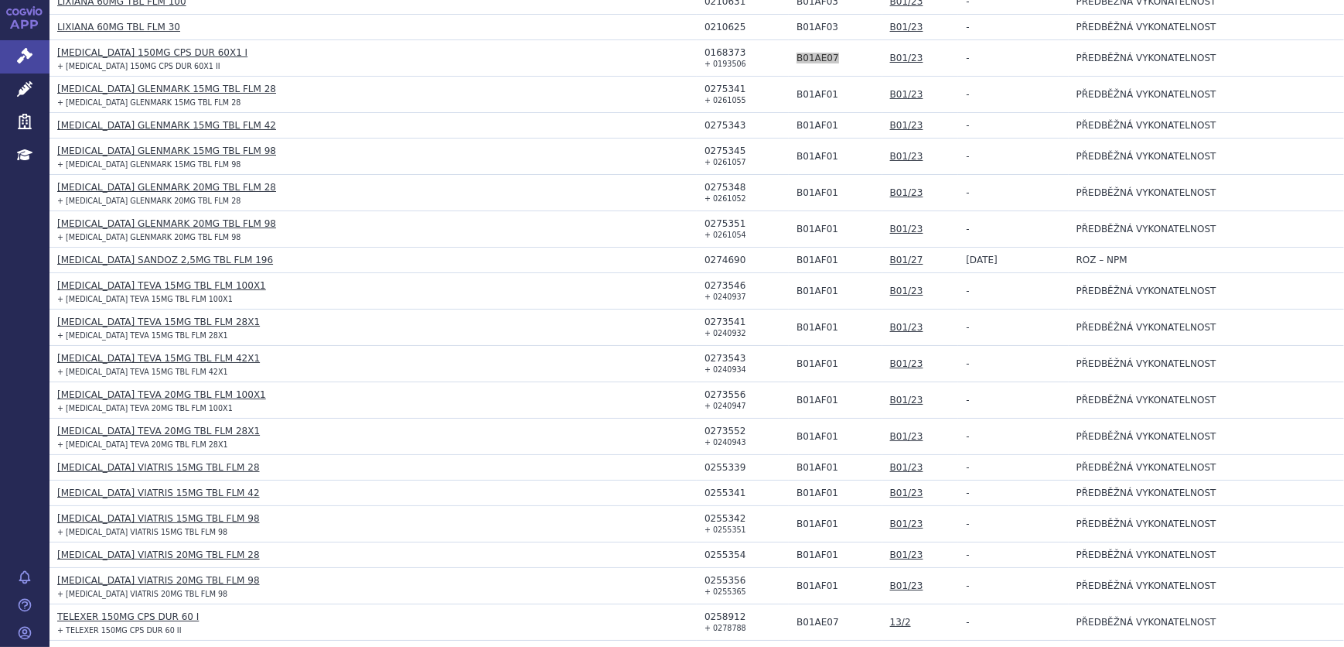
scroll to position [984, 0]
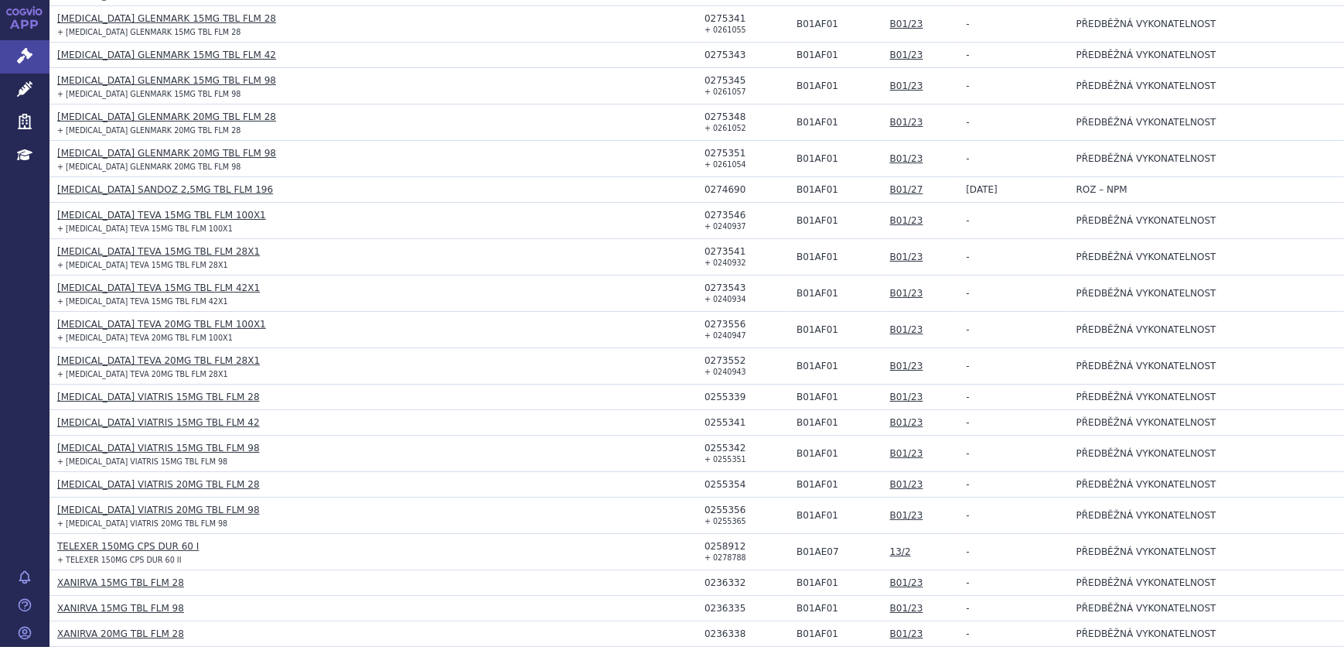
click at [138, 542] on link "TELEXER 150MG CPS DUR 60 I" at bounding box center [128, 546] width 142 height 11
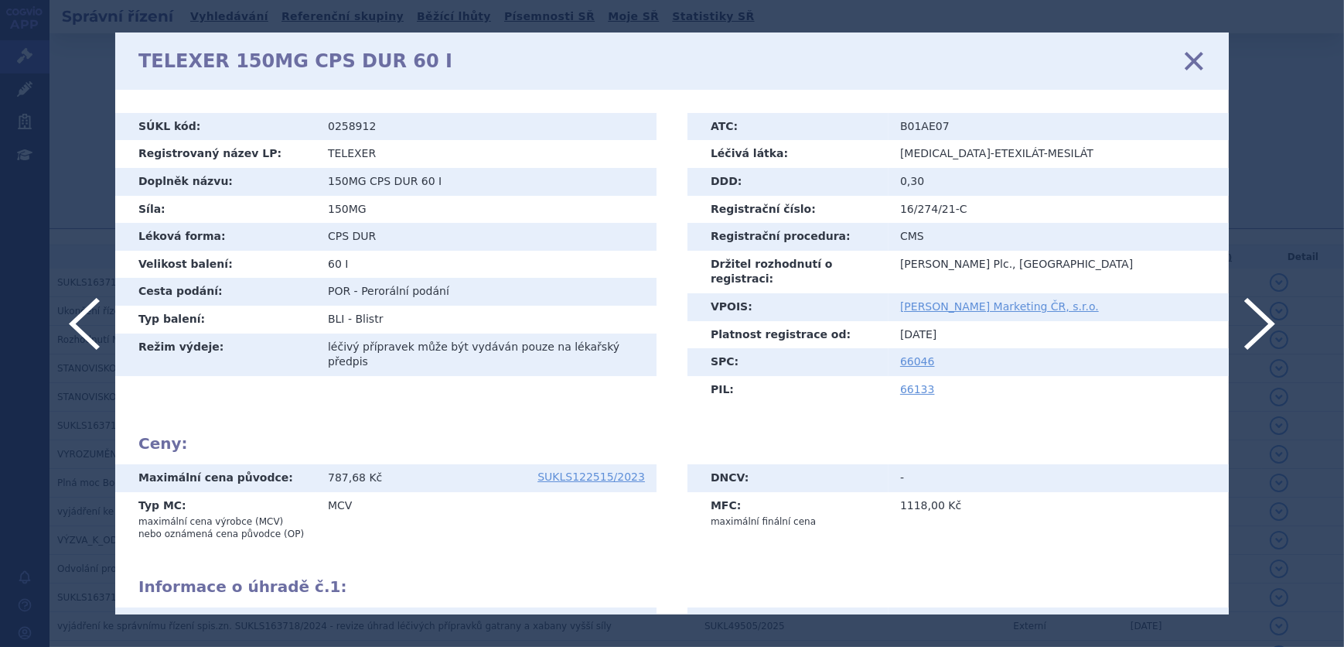
scroll to position [289, 0]
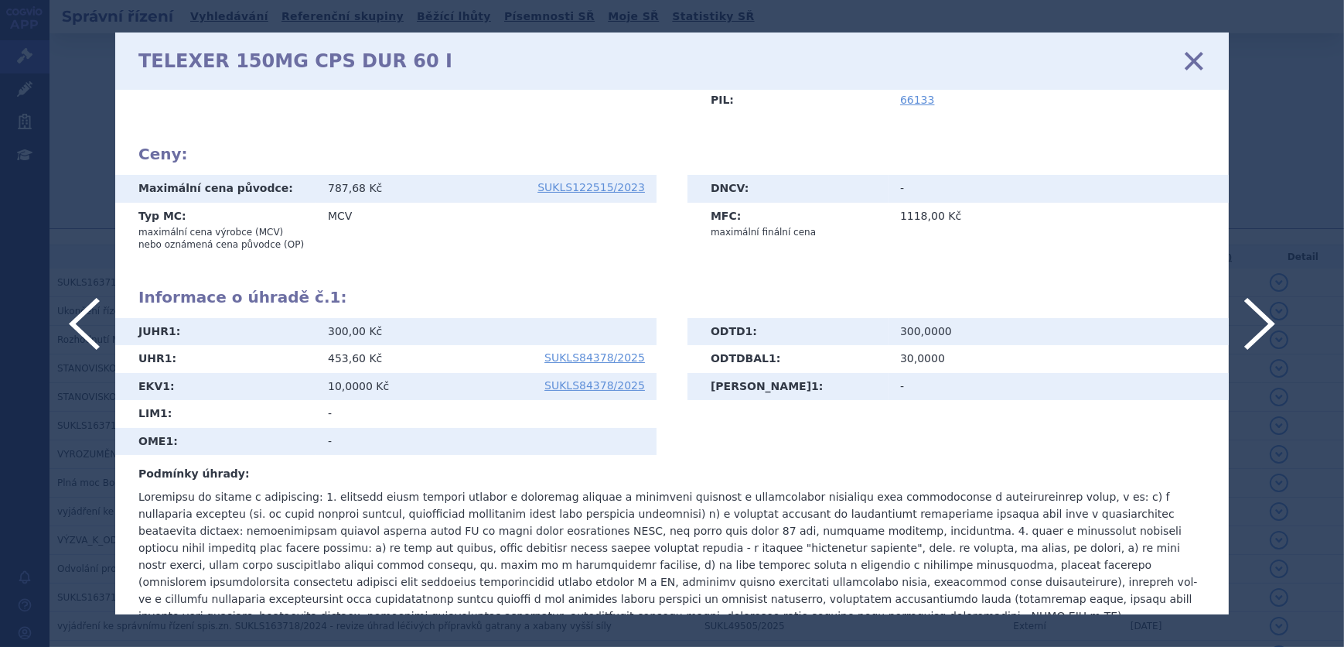
click at [1191, 63] on icon at bounding box center [1194, 61] width 32 height 32
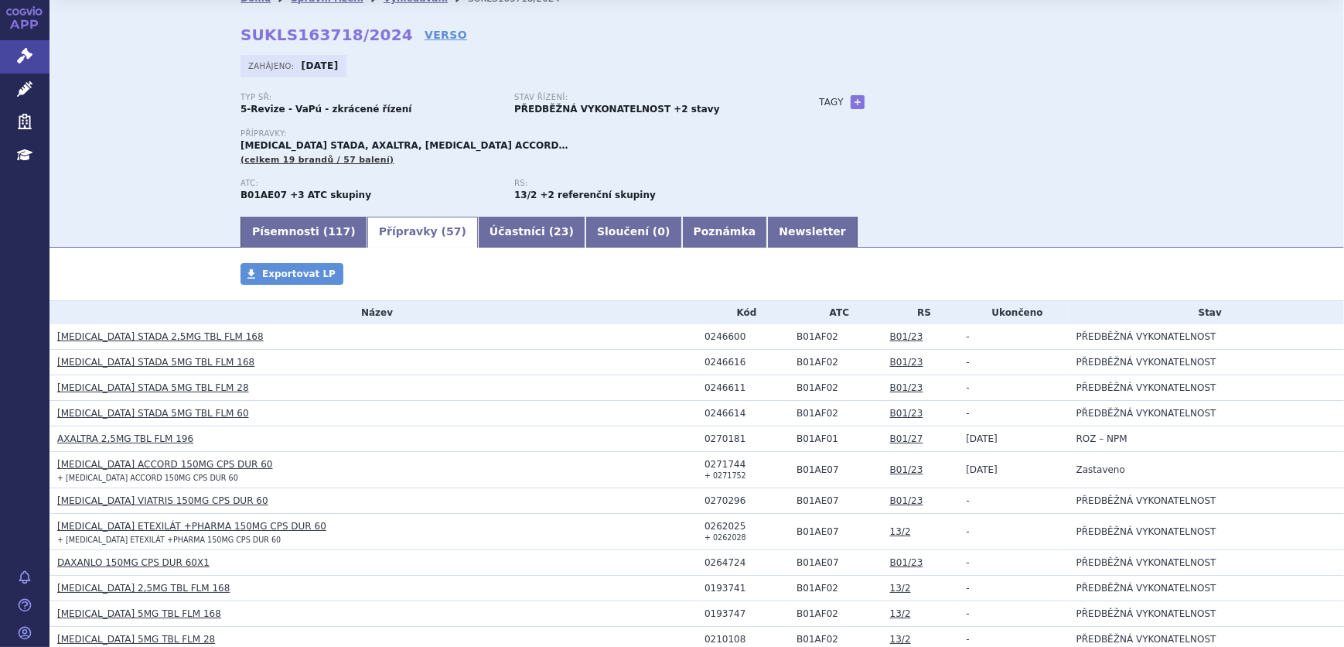
scroll to position [70, 0]
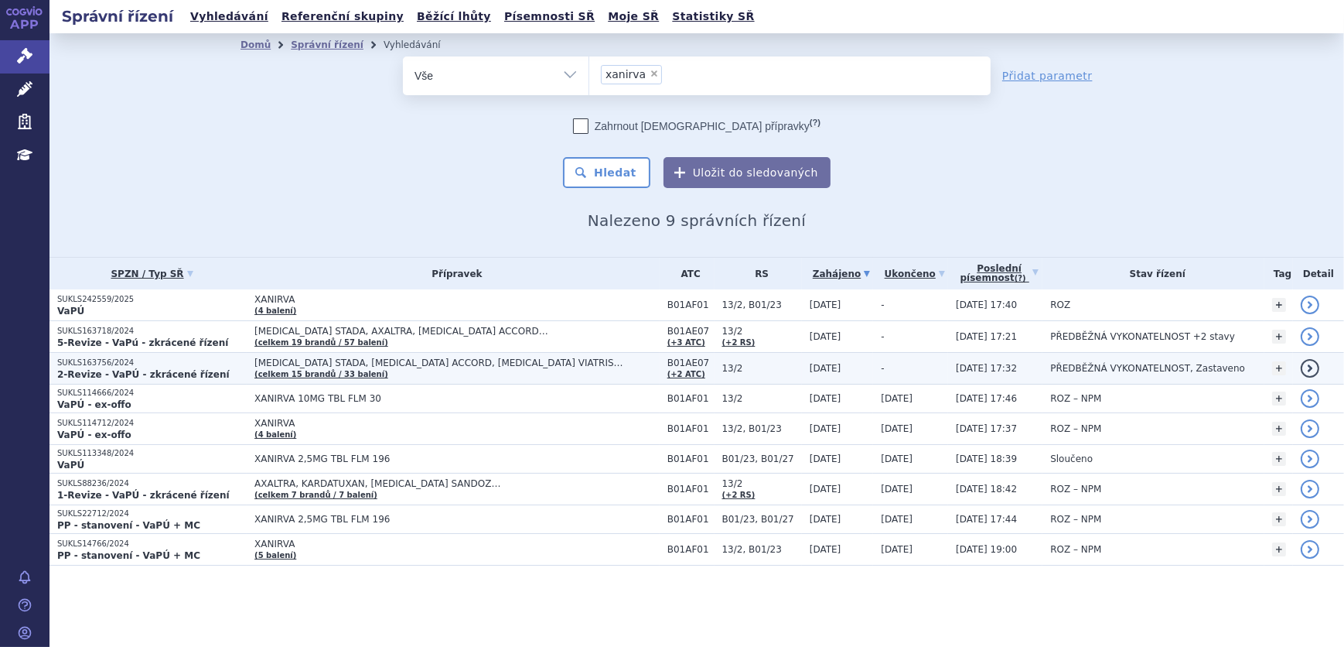
click at [430, 374] on td "[MEDICAL_DATA] STADA, [MEDICAL_DATA] ACCORD, [MEDICAL_DATA] VIATRIS… (celkem 15…" at bounding box center [453, 369] width 413 height 32
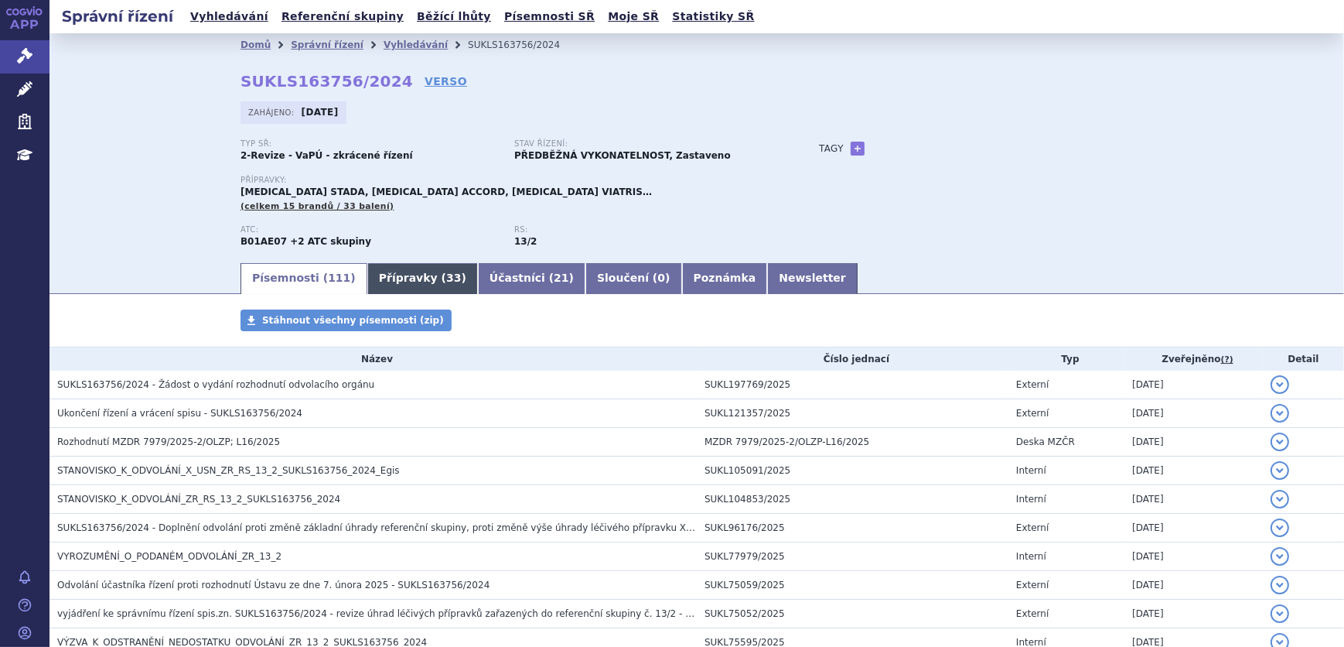
click at [410, 270] on link "Přípravky ( 33 )" at bounding box center [422, 278] width 111 height 31
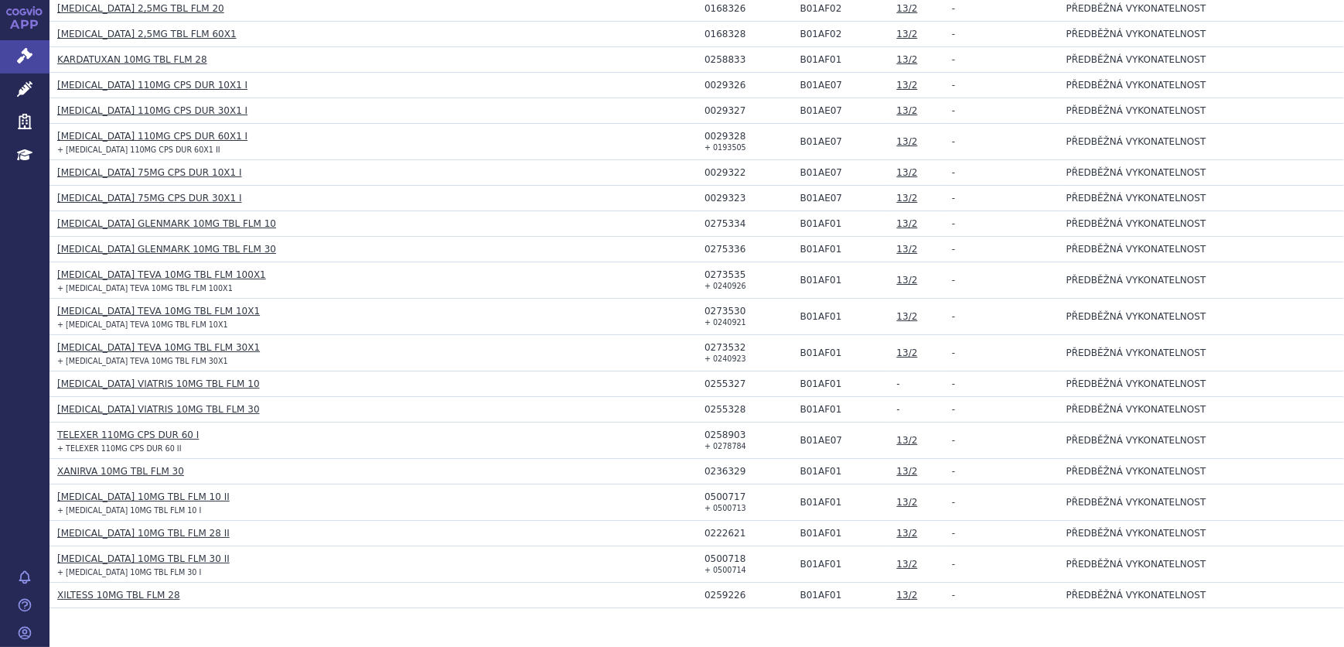
scroll to position [703, 0]
click at [101, 465] on link "XANIRVA 10MG TBL FLM 30" at bounding box center [120, 470] width 127 height 11
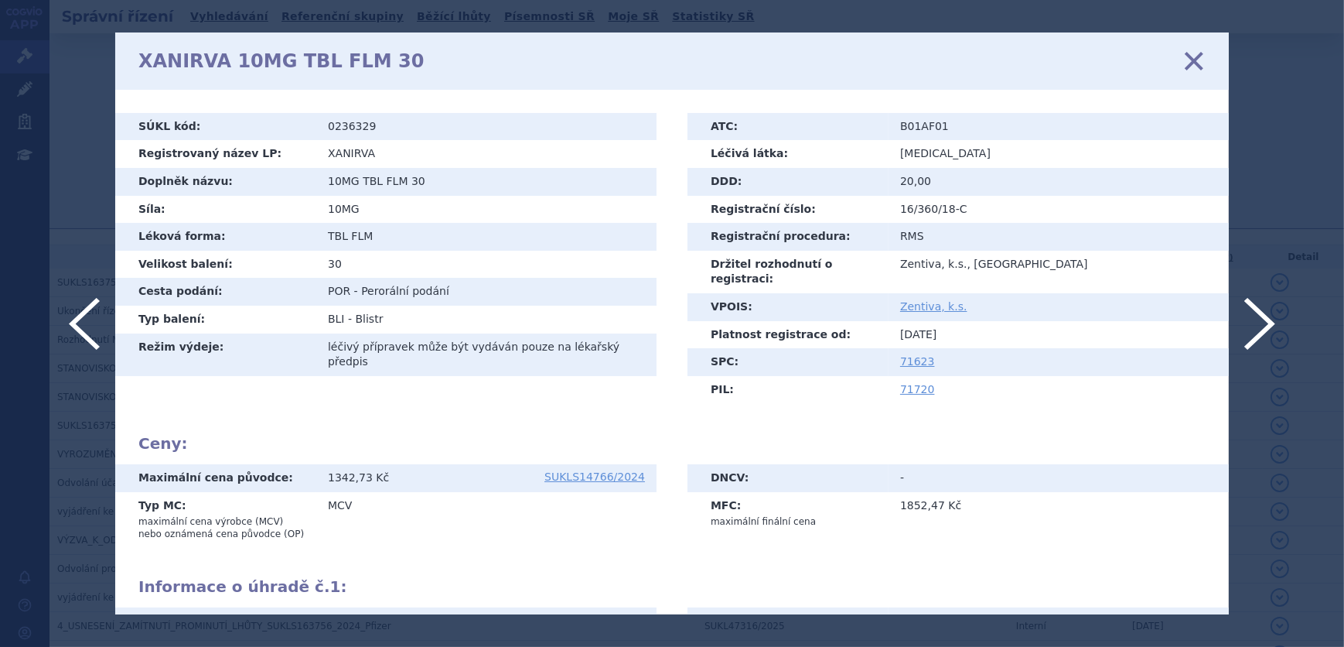
scroll to position [204, 0]
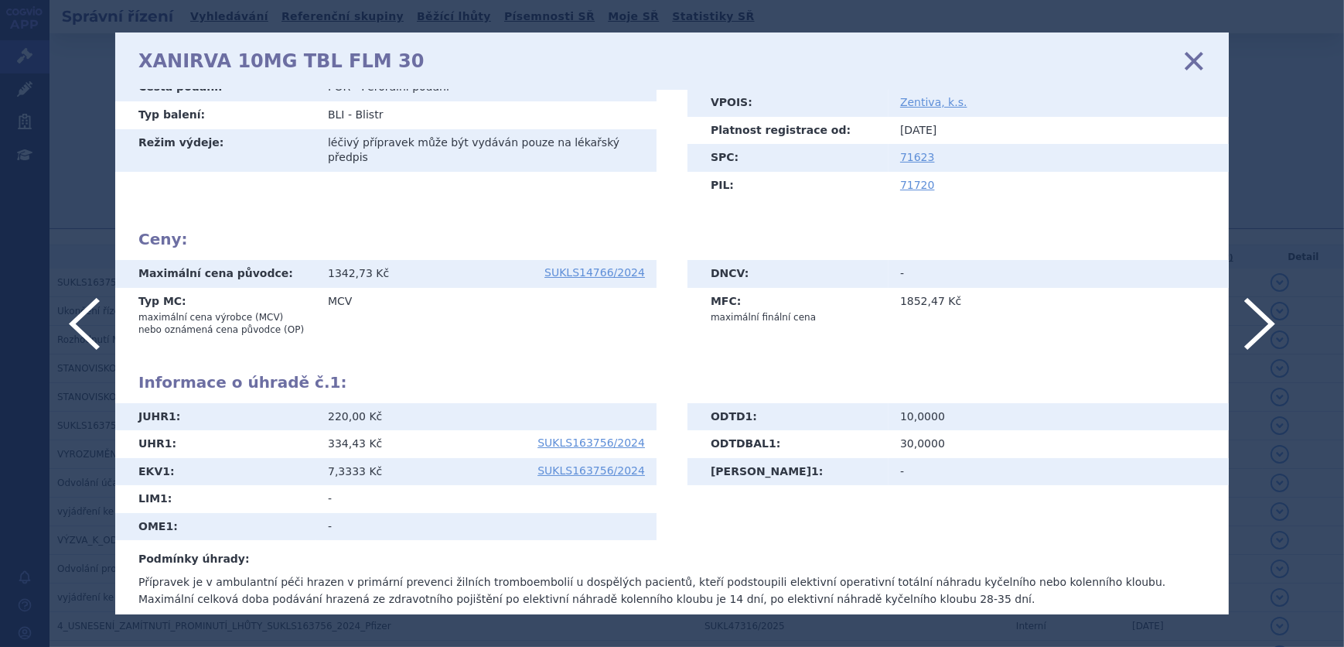
click at [1191, 57] on icon at bounding box center [1194, 61] width 32 height 32
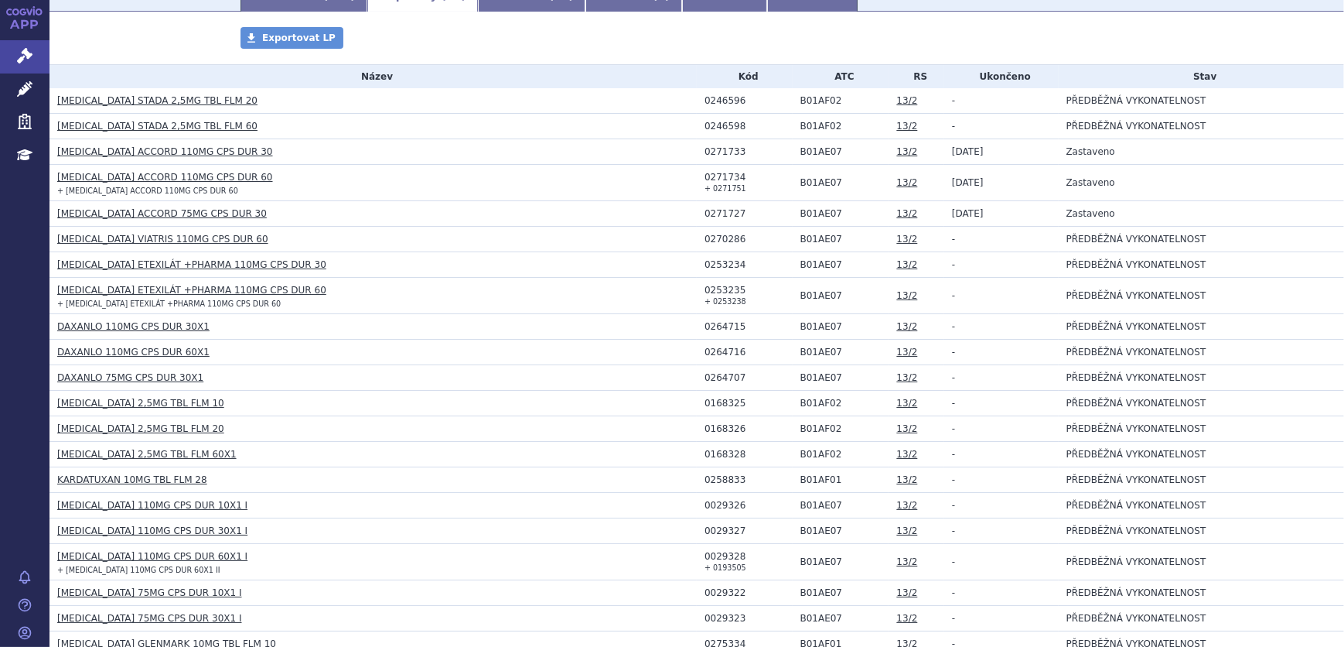
scroll to position [422, 0]
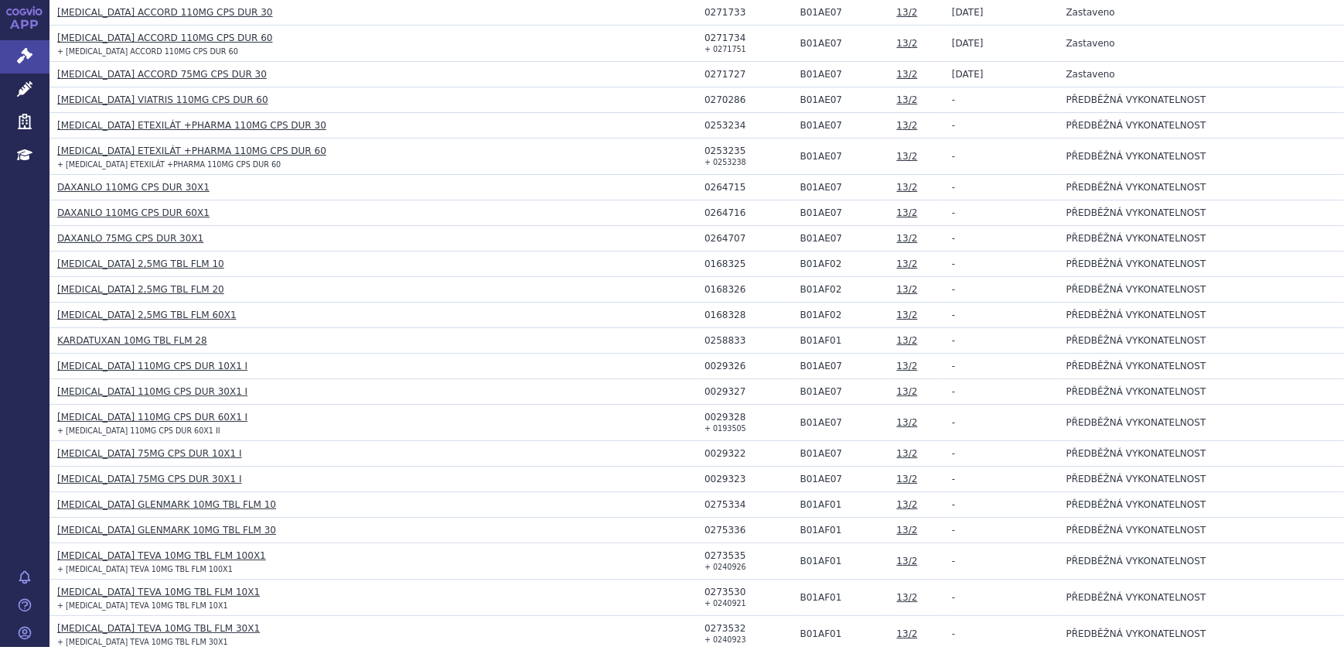
click at [158, 411] on link "[MEDICAL_DATA] 110MG CPS DUR 60X1 I" at bounding box center [152, 416] width 190 height 11
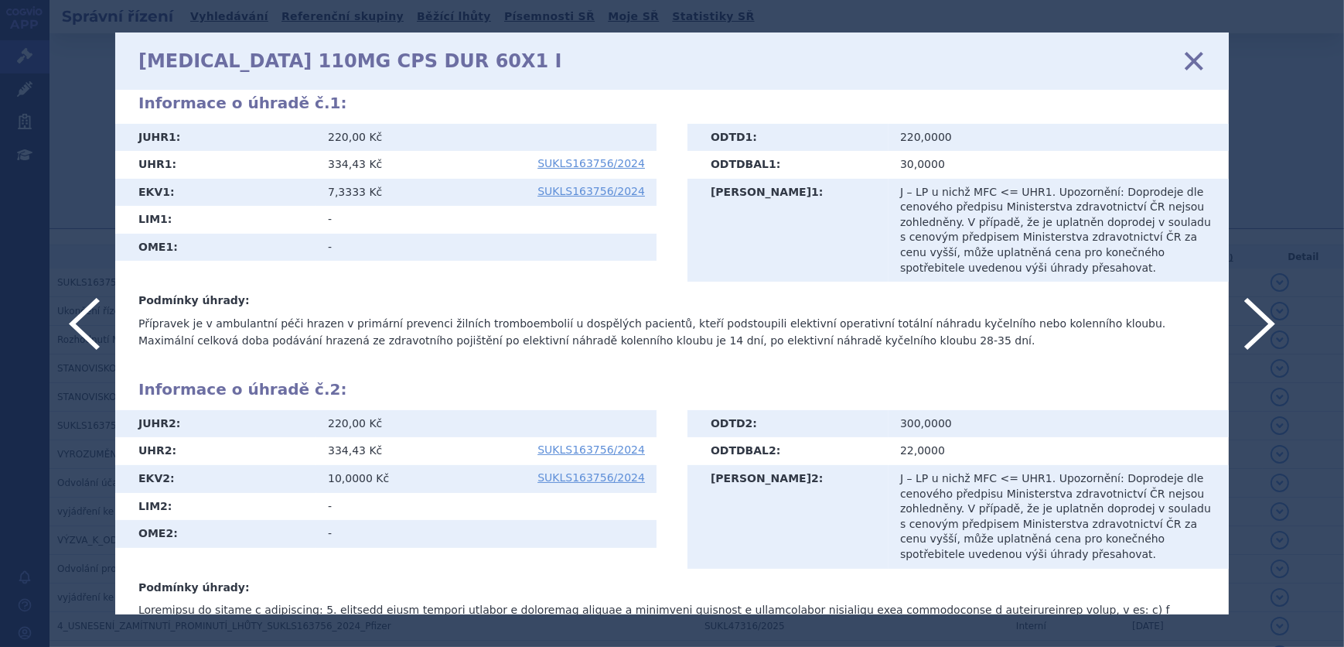
scroll to position [351, 0]
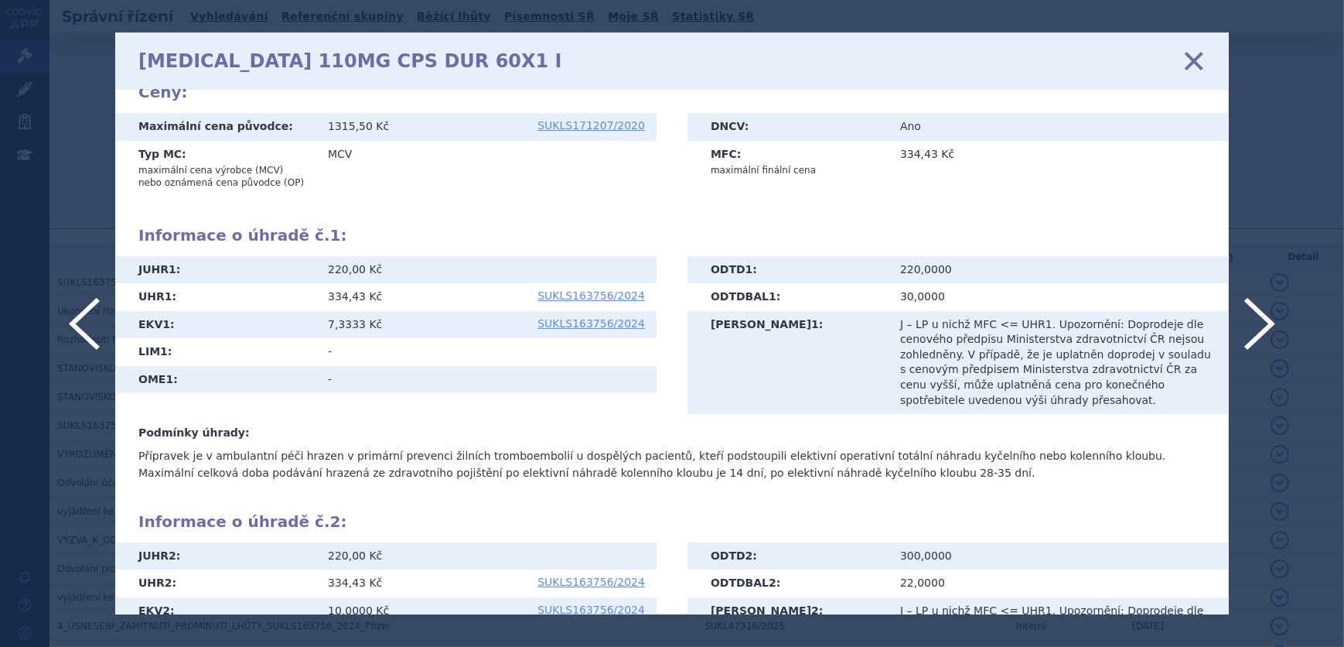
click at [1203, 61] on icon at bounding box center [1194, 61] width 32 height 32
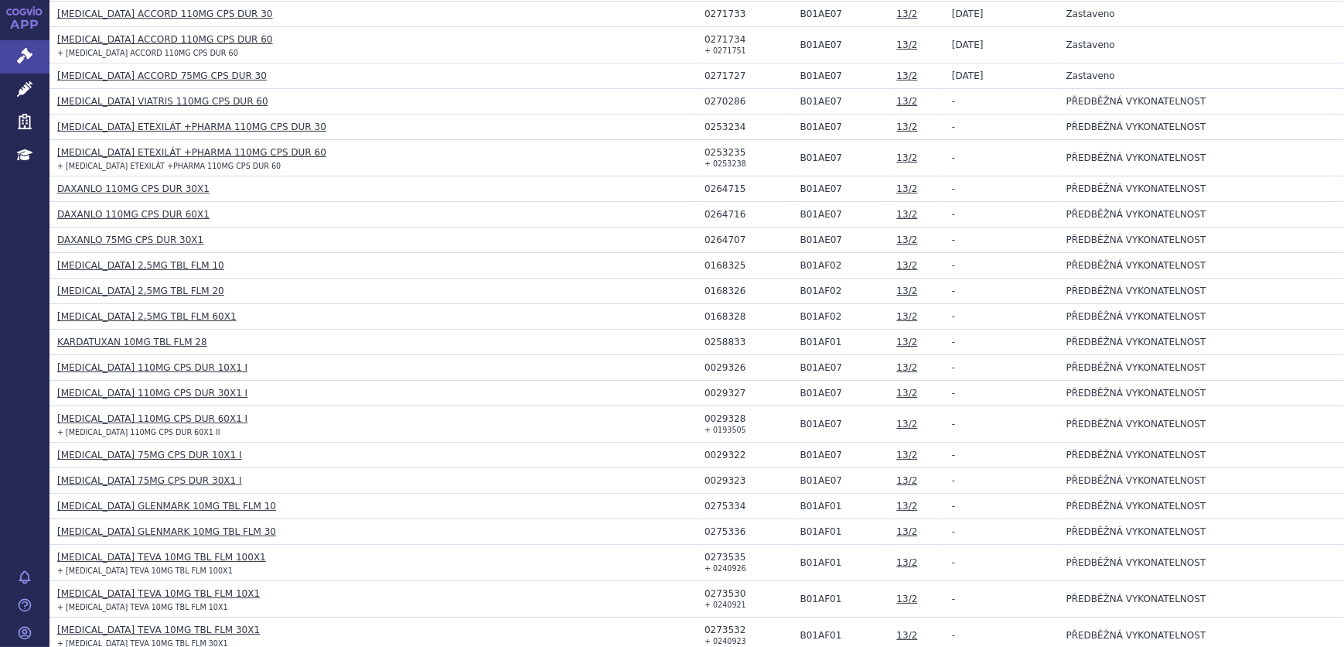
scroll to position [422, 0]
click at [150, 455] on link "[MEDICAL_DATA] 75MG CPS DUR 10X1 I" at bounding box center [149, 453] width 185 height 11
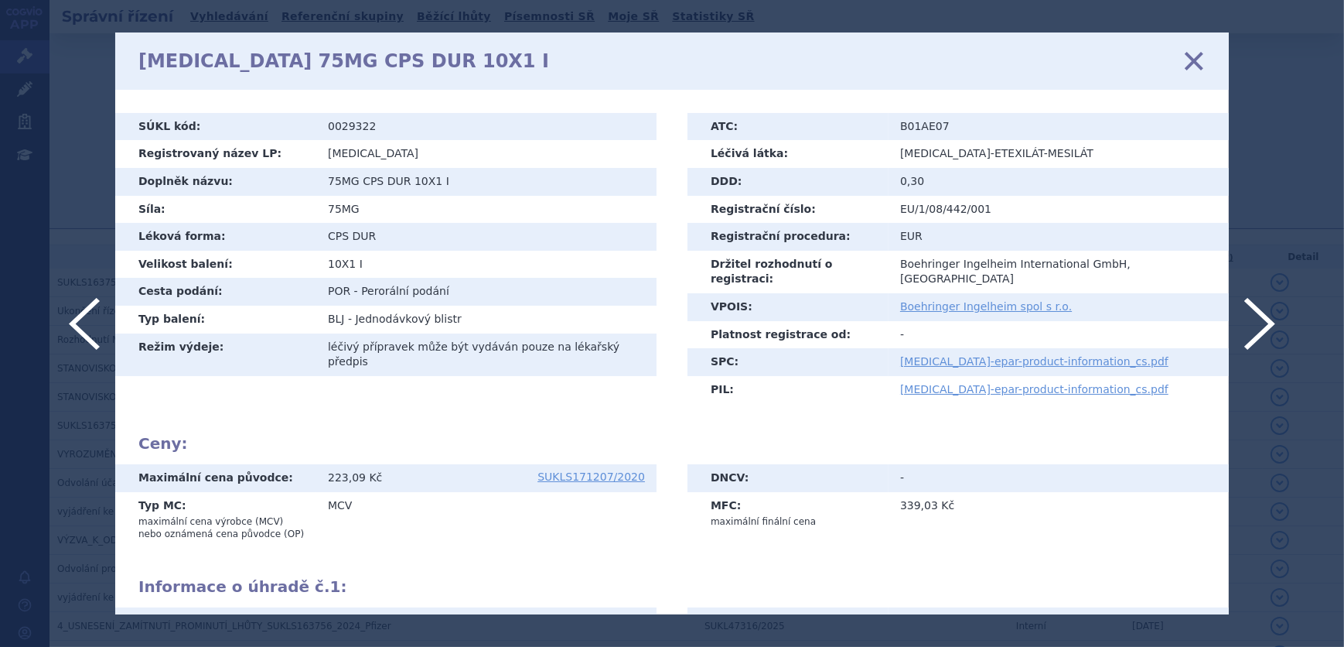
click at [1197, 54] on icon at bounding box center [1194, 61] width 32 height 32
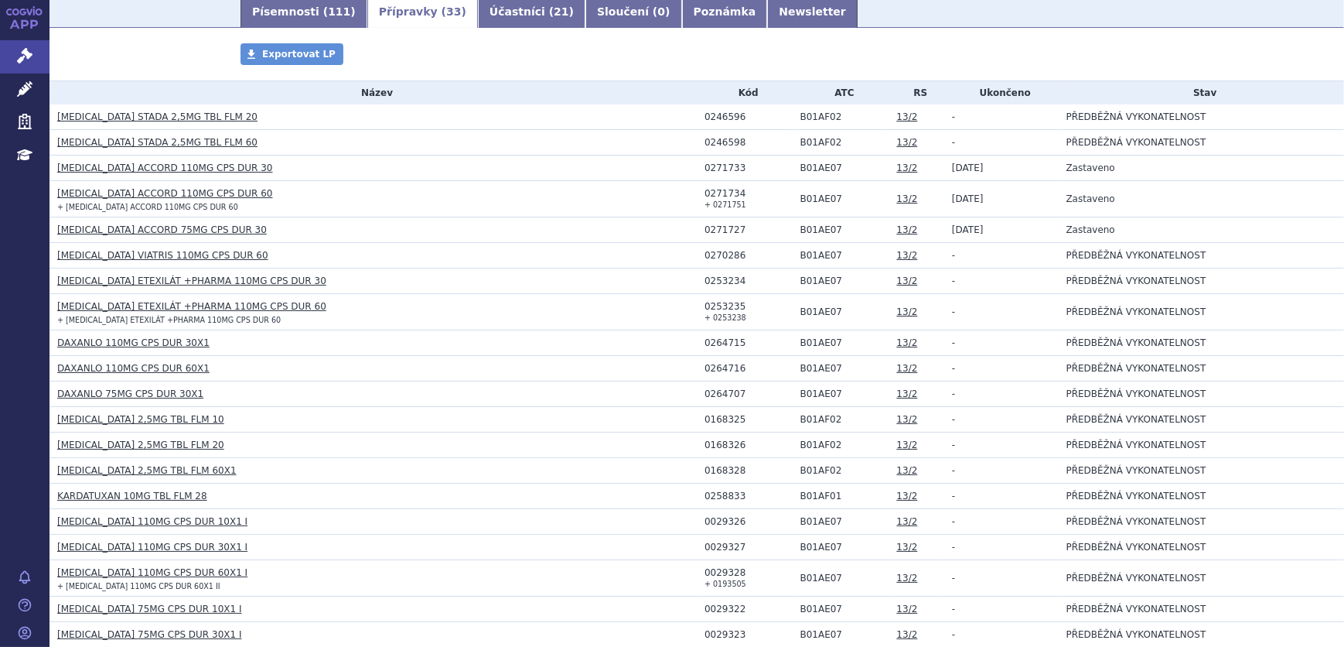
scroll to position [261, 0]
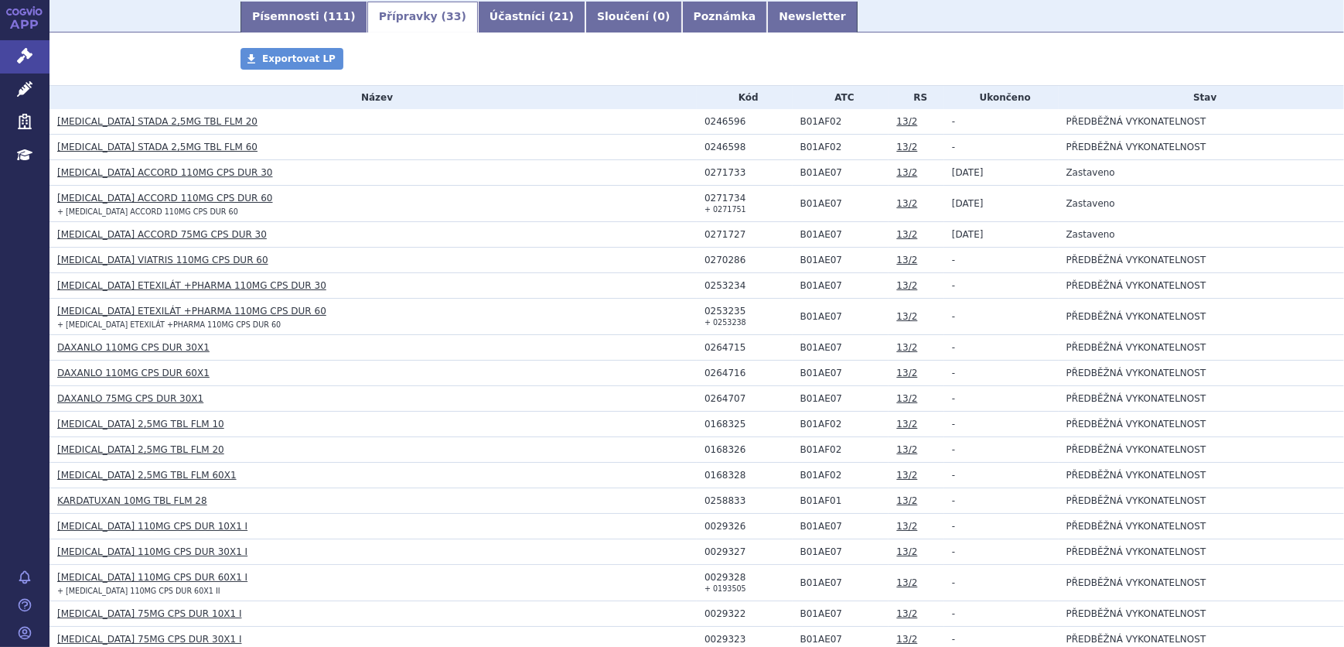
click at [232, 285] on link "[MEDICAL_DATA] ETEXILÁT +PHARMA 110MG CPS DUR 30" at bounding box center [191, 285] width 269 height 11
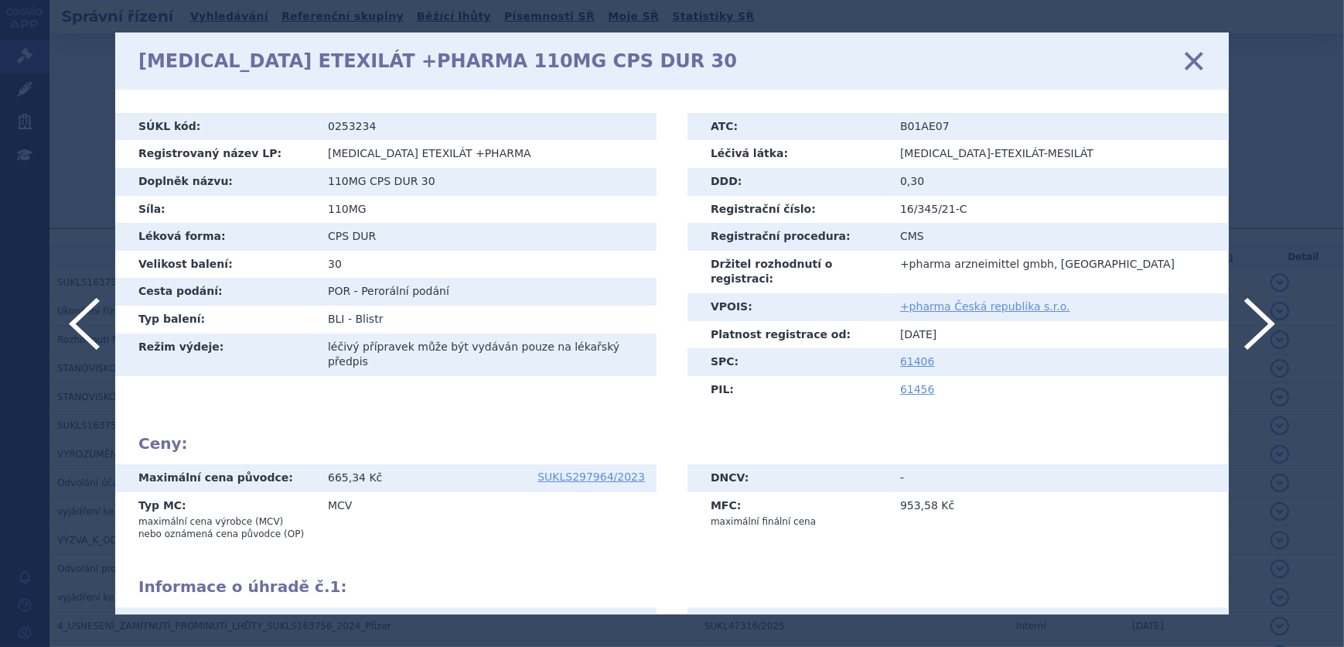
click at [1199, 54] on icon at bounding box center [1194, 61] width 32 height 32
